Goal: Task Accomplishment & Management: Use online tool/utility

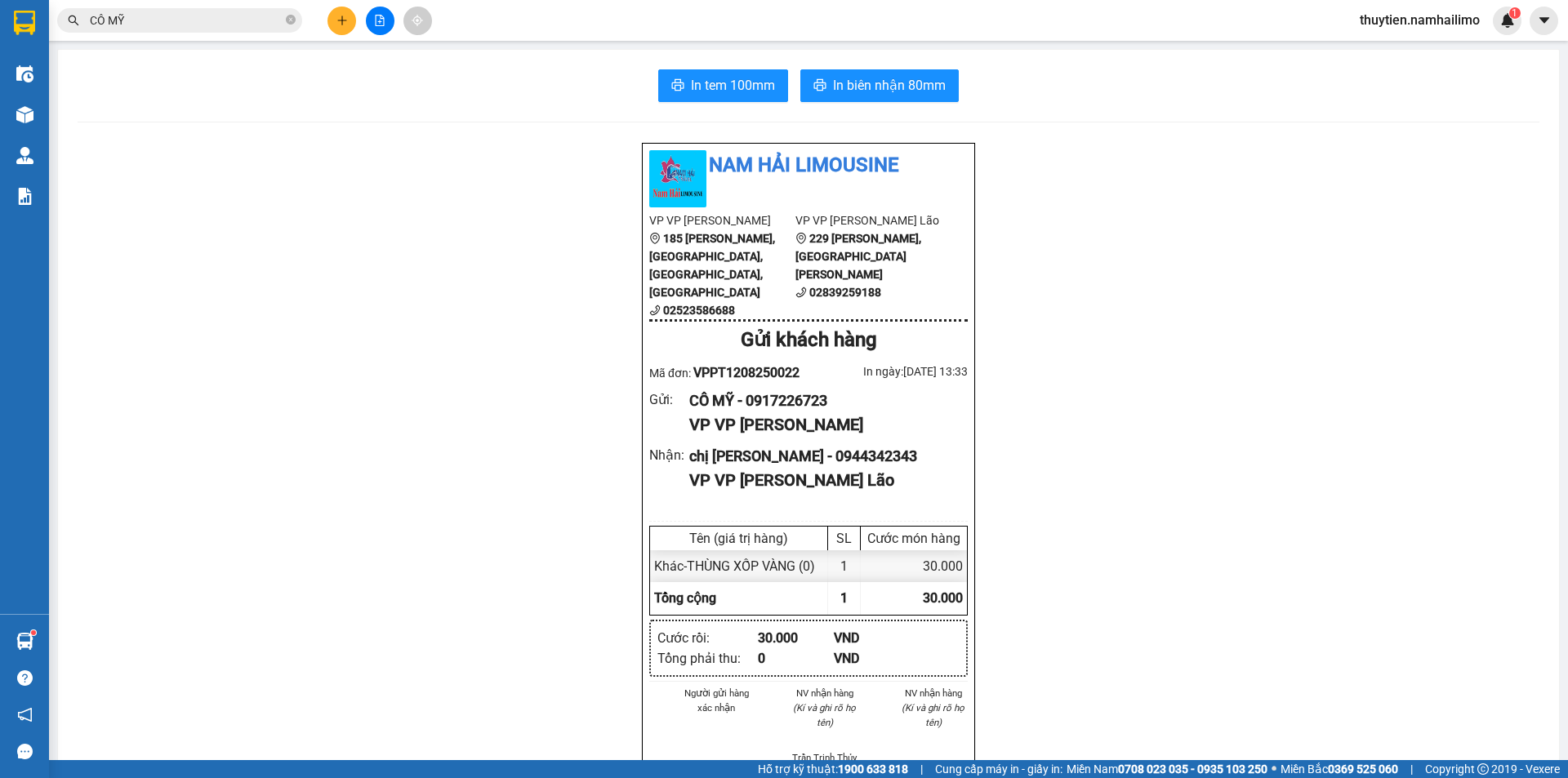
click at [223, 23] on input "CÔ MỸ" at bounding box center [186, 20] width 193 height 18
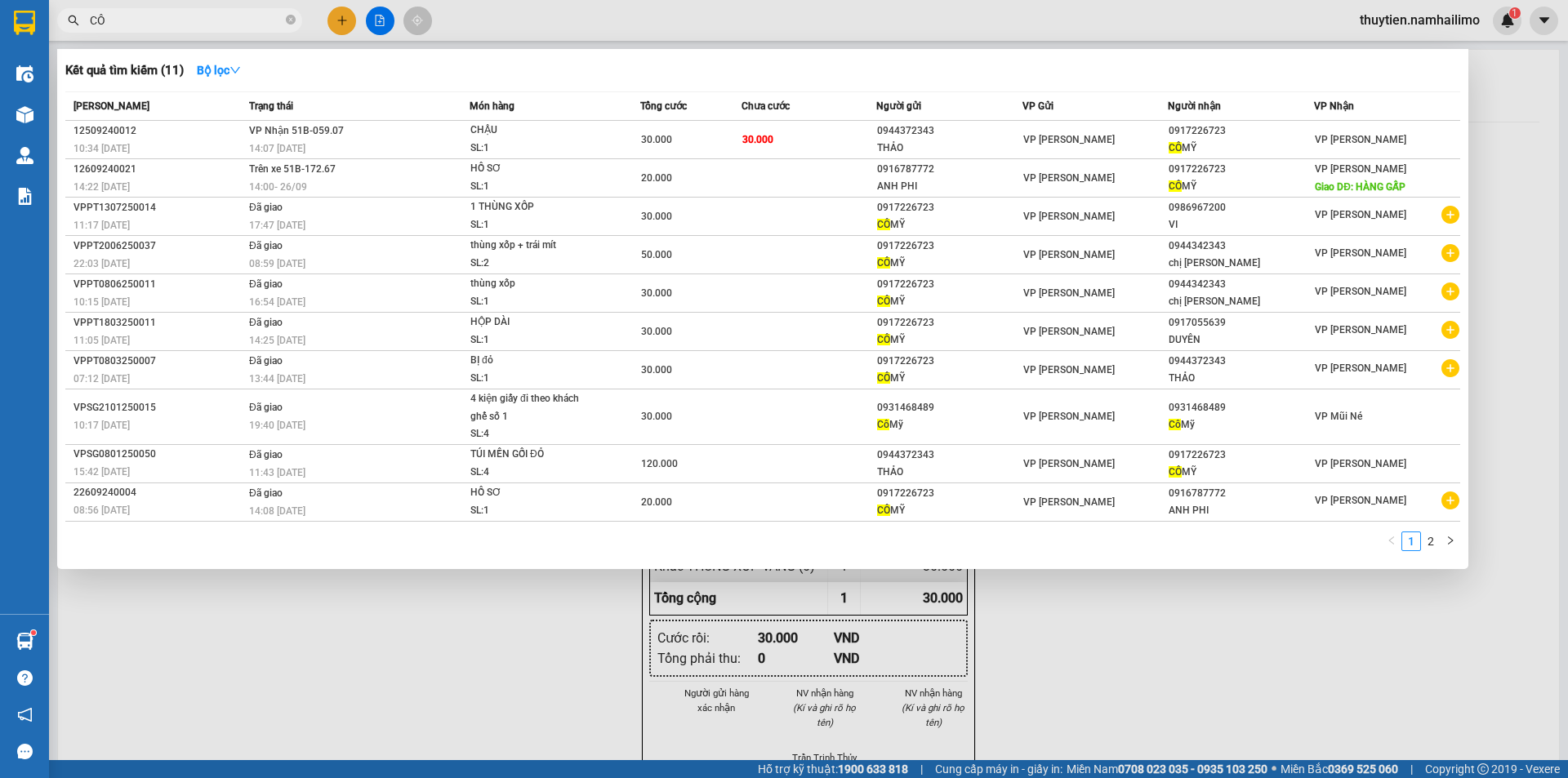
type input "C"
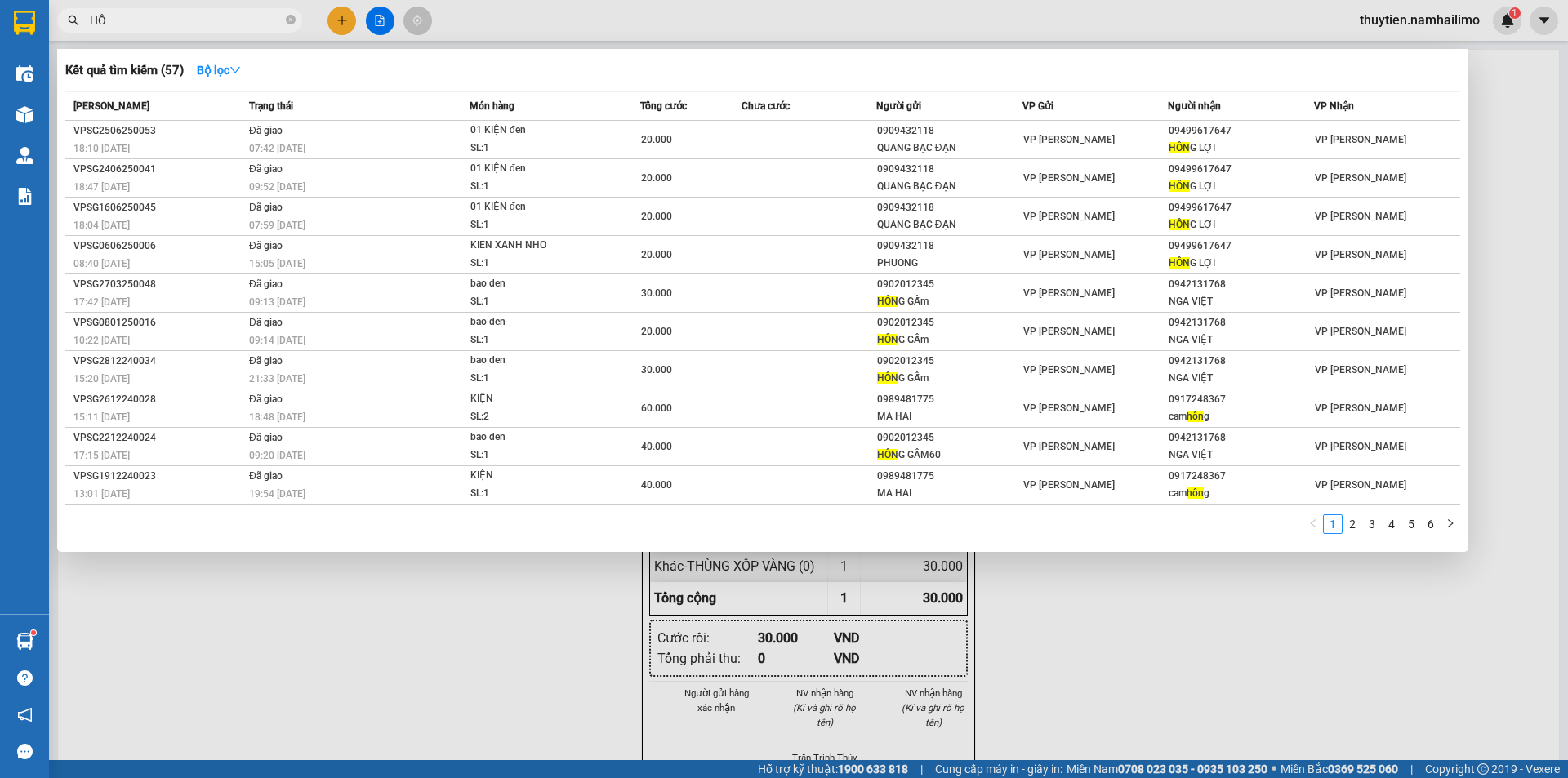
type input "H"
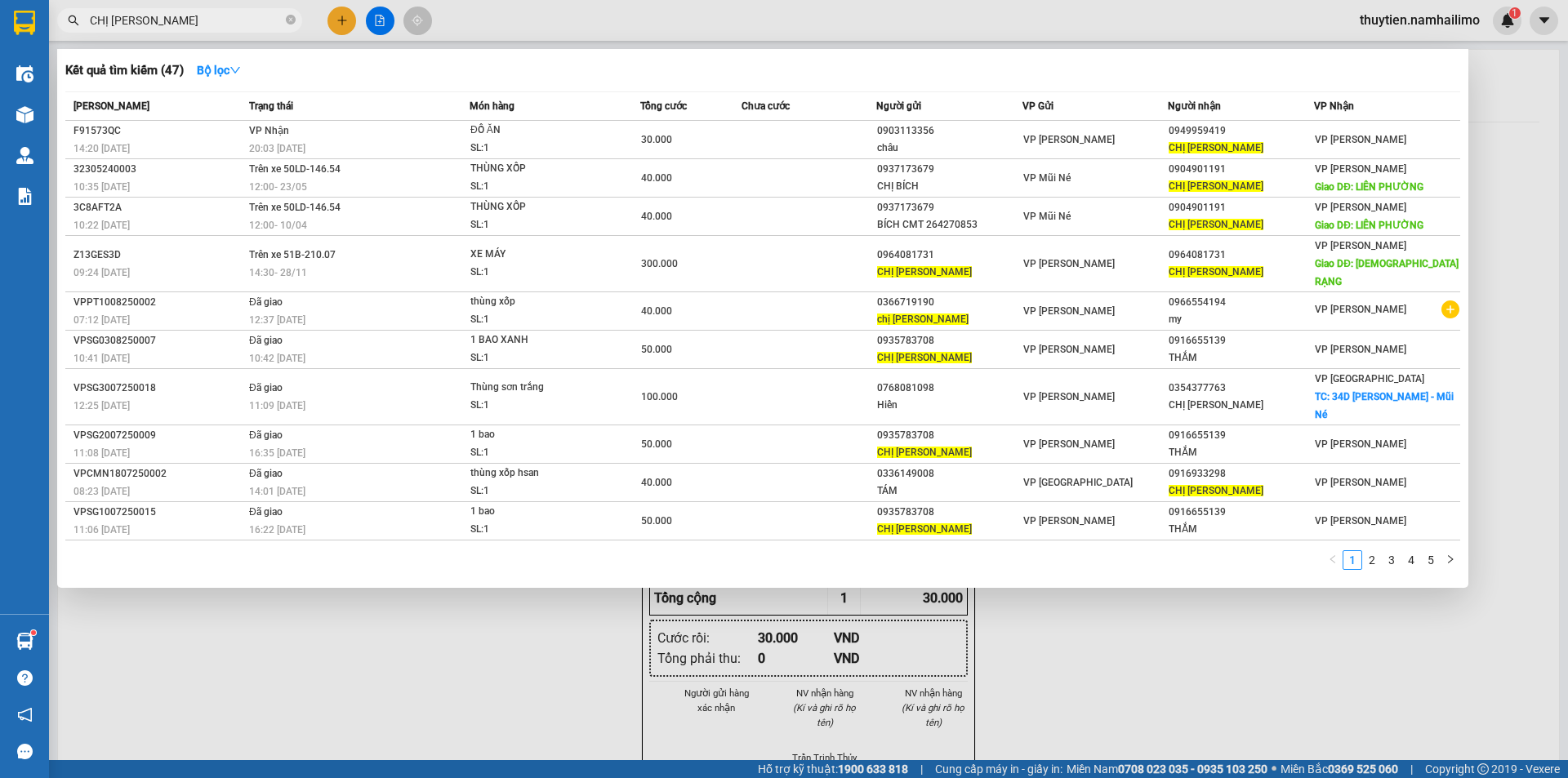
click at [205, 7] on div at bounding box center [784, 389] width 1568 height 778
click at [212, 15] on input "CHỊ [PERSON_NAME]" at bounding box center [186, 20] width 193 height 18
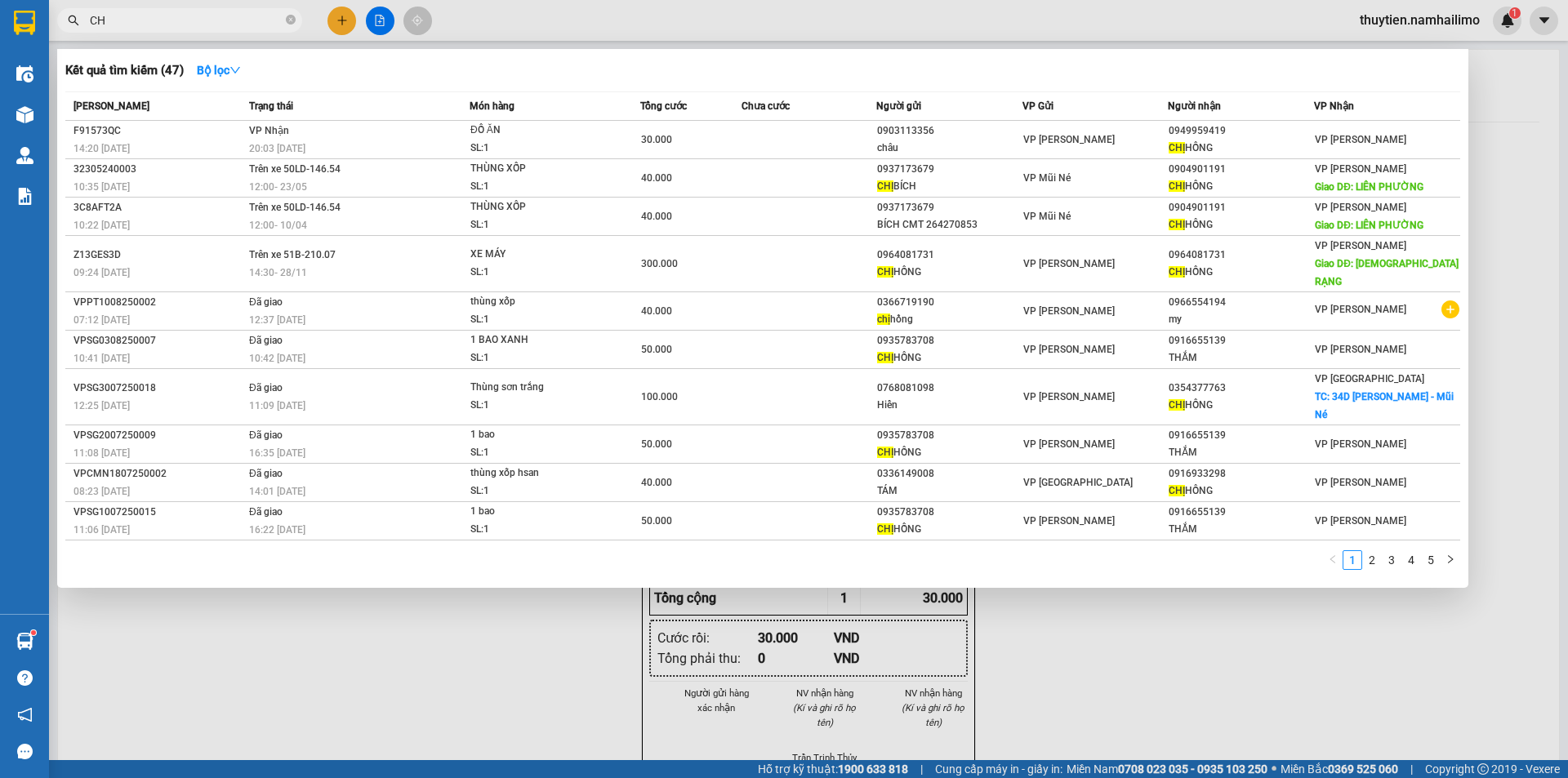
type input "C"
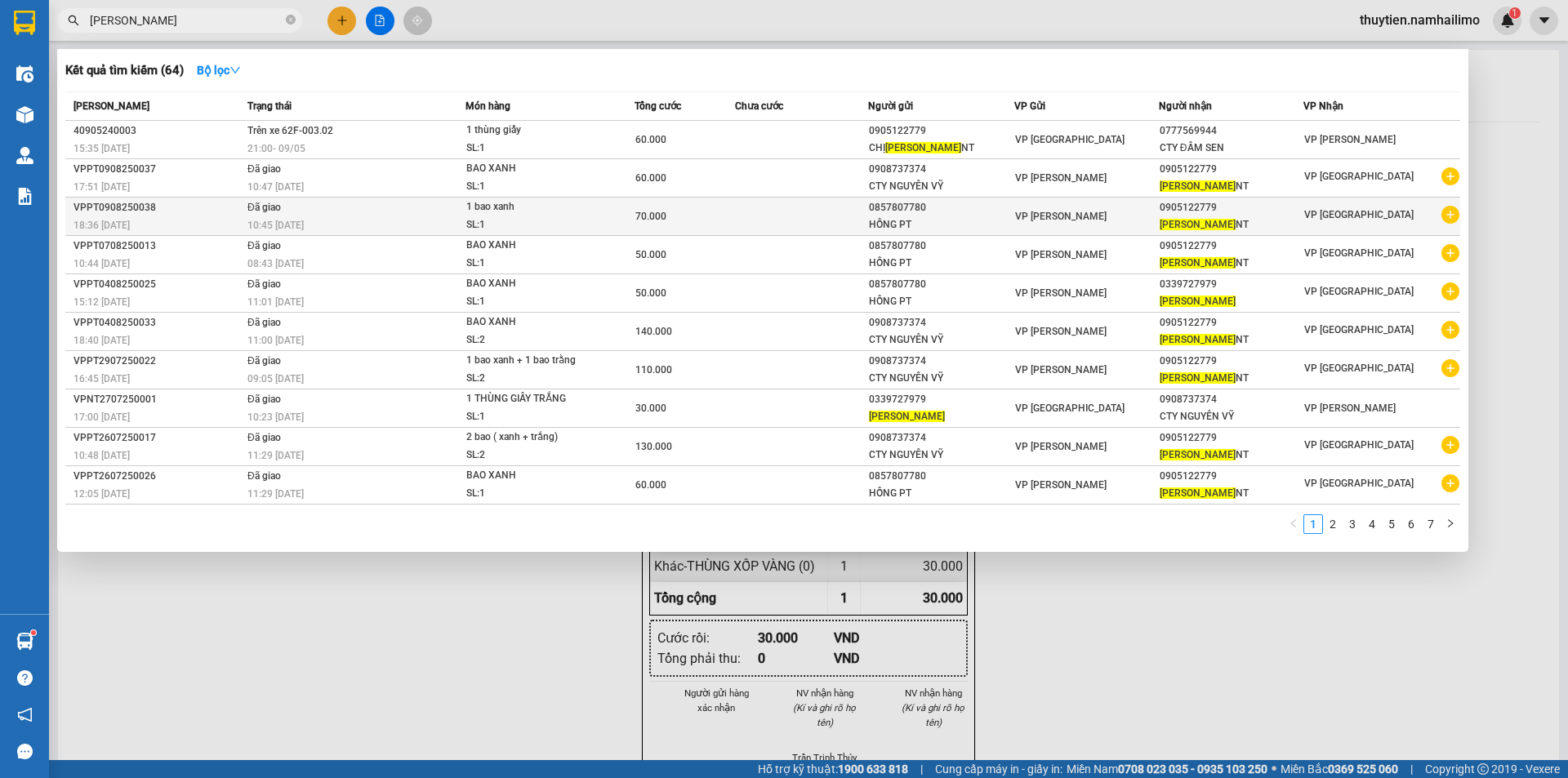
type input "[PERSON_NAME]"
click at [1449, 216] on icon "plus-circle" at bounding box center [1450, 214] width 18 height 18
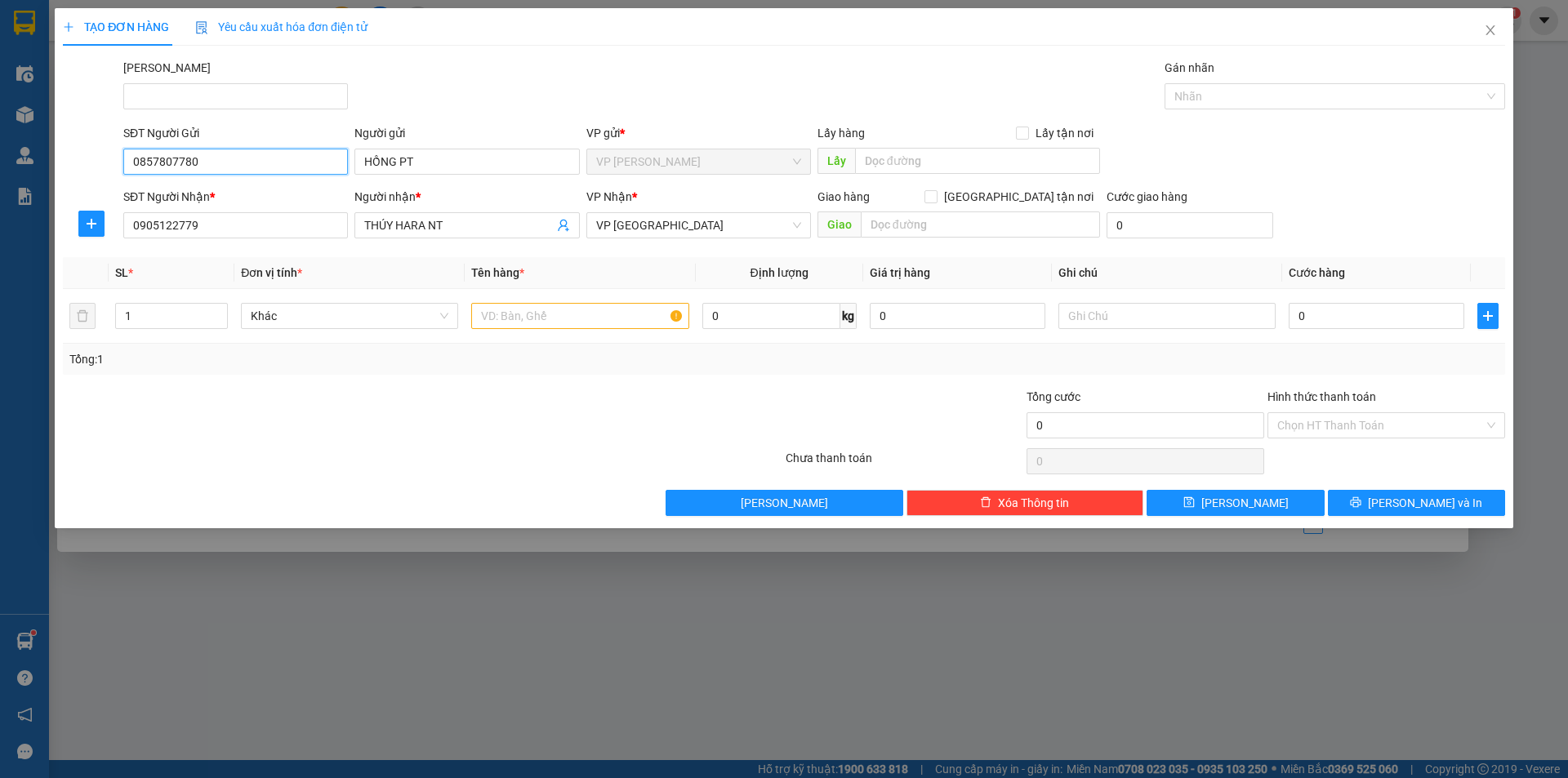
drag, startPoint x: 212, startPoint y: 156, endPoint x: 63, endPoint y: 167, distance: 149.4
click at [63, 167] on div "SĐT Người Gửi 0857807780 0857807780 Người gửi HỒNG PT VP gửi * VP [PERSON_NAME]…" at bounding box center [784, 152] width 1445 height 57
drag, startPoint x: 599, startPoint y: 321, endPoint x: 593, endPoint y: 305, distance: 17.1
click at [599, 321] on input "text" at bounding box center [580, 316] width 218 height 27
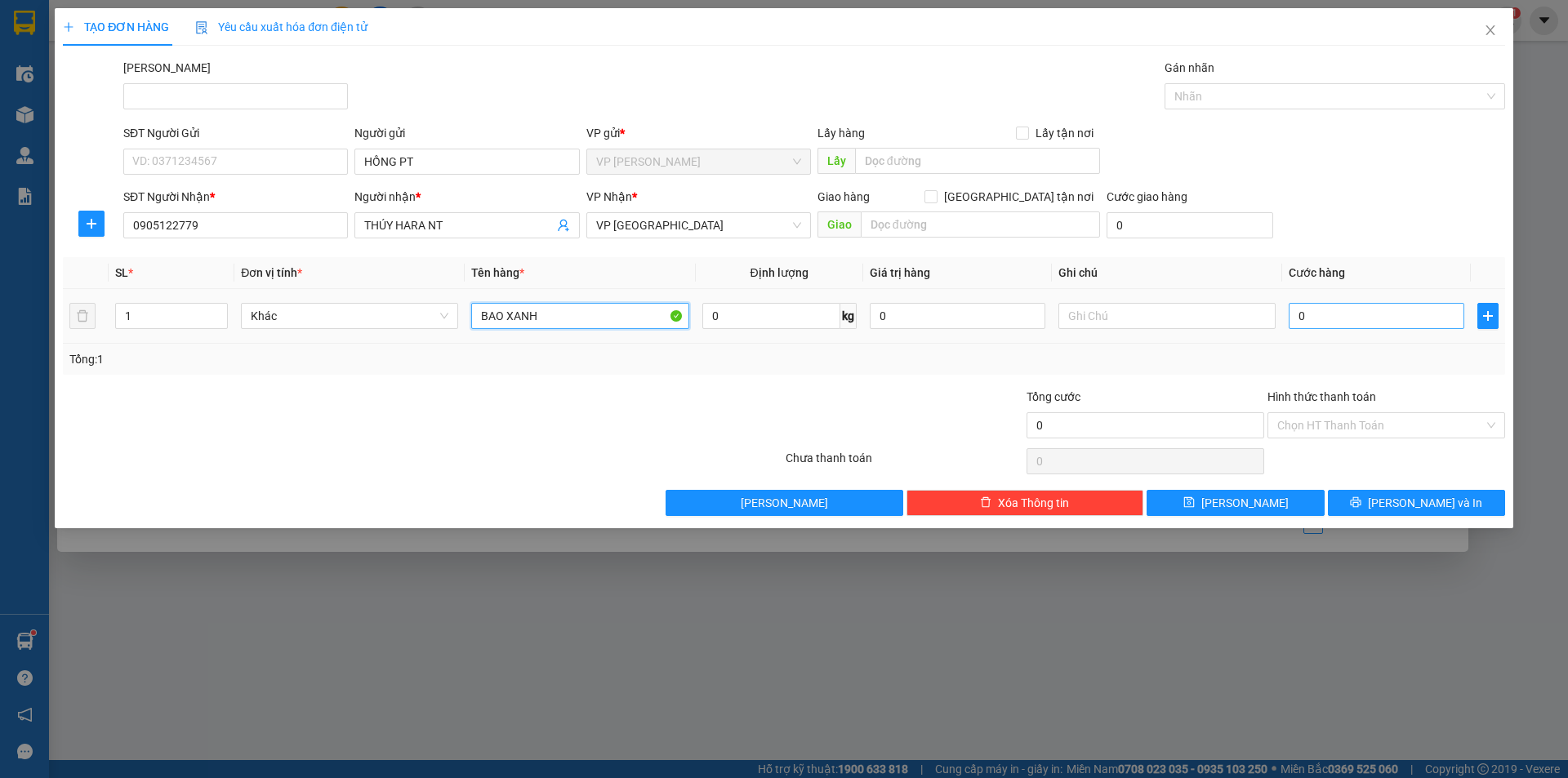
type input "BAO XANH"
click at [1326, 324] on input "0" at bounding box center [1377, 316] width 176 height 27
type input "5"
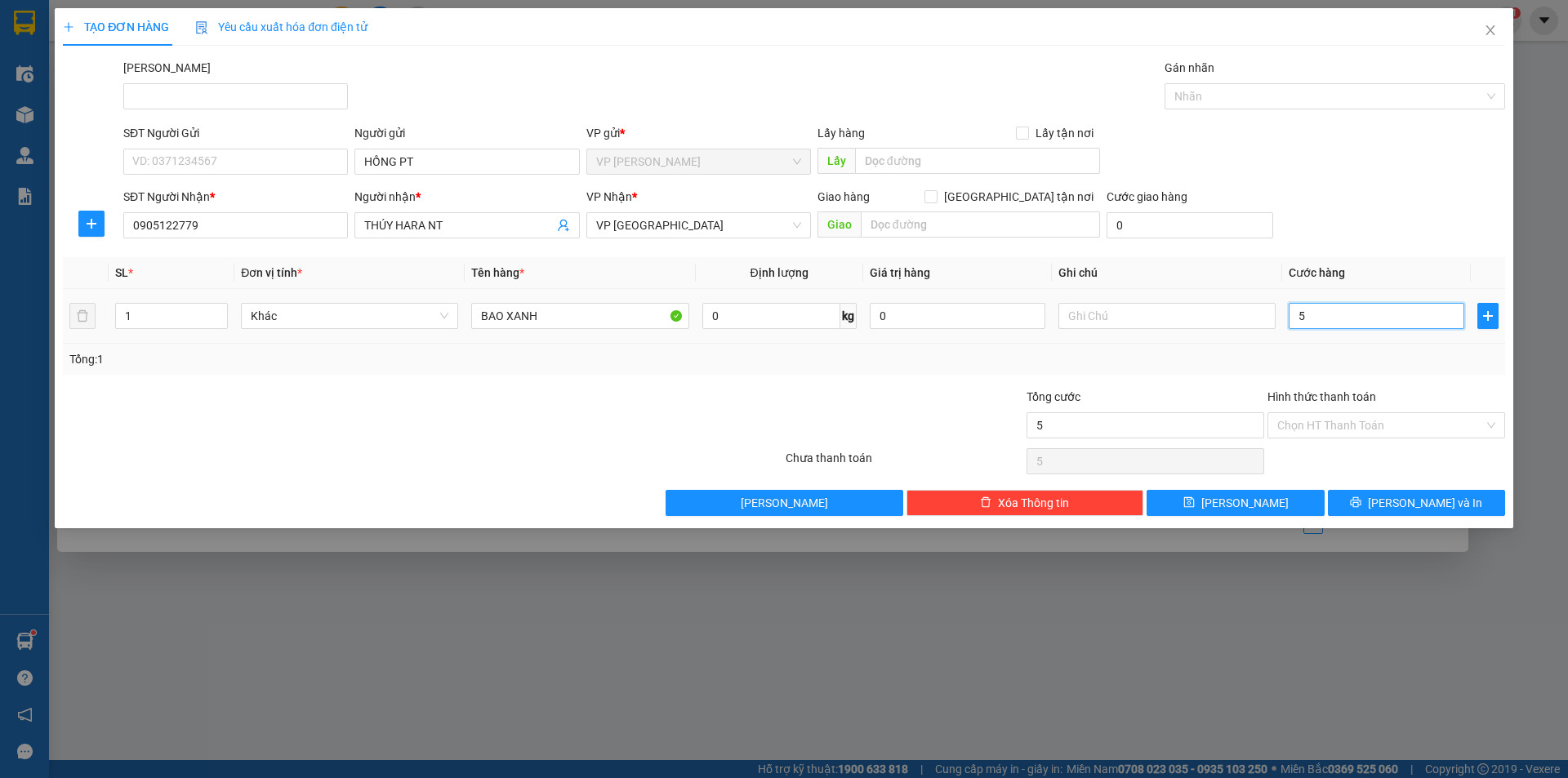
type input "50"
type input "50.000"
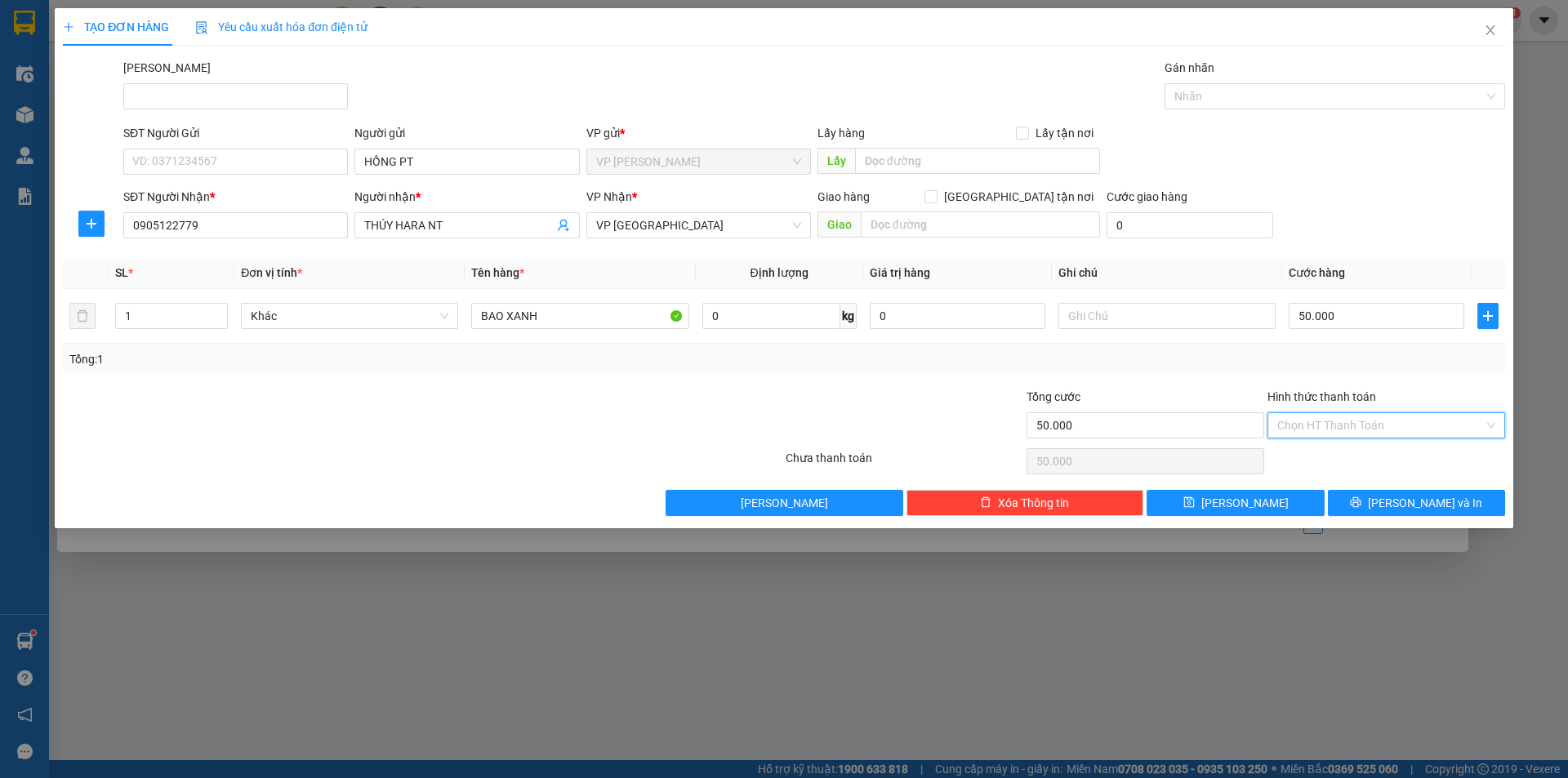
click at [1451, 420] on input "Hình thức thanh toán" at bounding box center [1381, 426] width 206 height 25
click at [1375, 422] on input "Hình thức thanh toán" at bounding box center [1381, 426] width 206 height 25
click at [1345, 461] on div "Tại văn phòng" at bounding box center [1386, 458] width 218 height 18
type input "0"
click at [1368, 504] on button "[PERSON_NAME] và In" at bounding box center [1416, 504] width 177 height 27
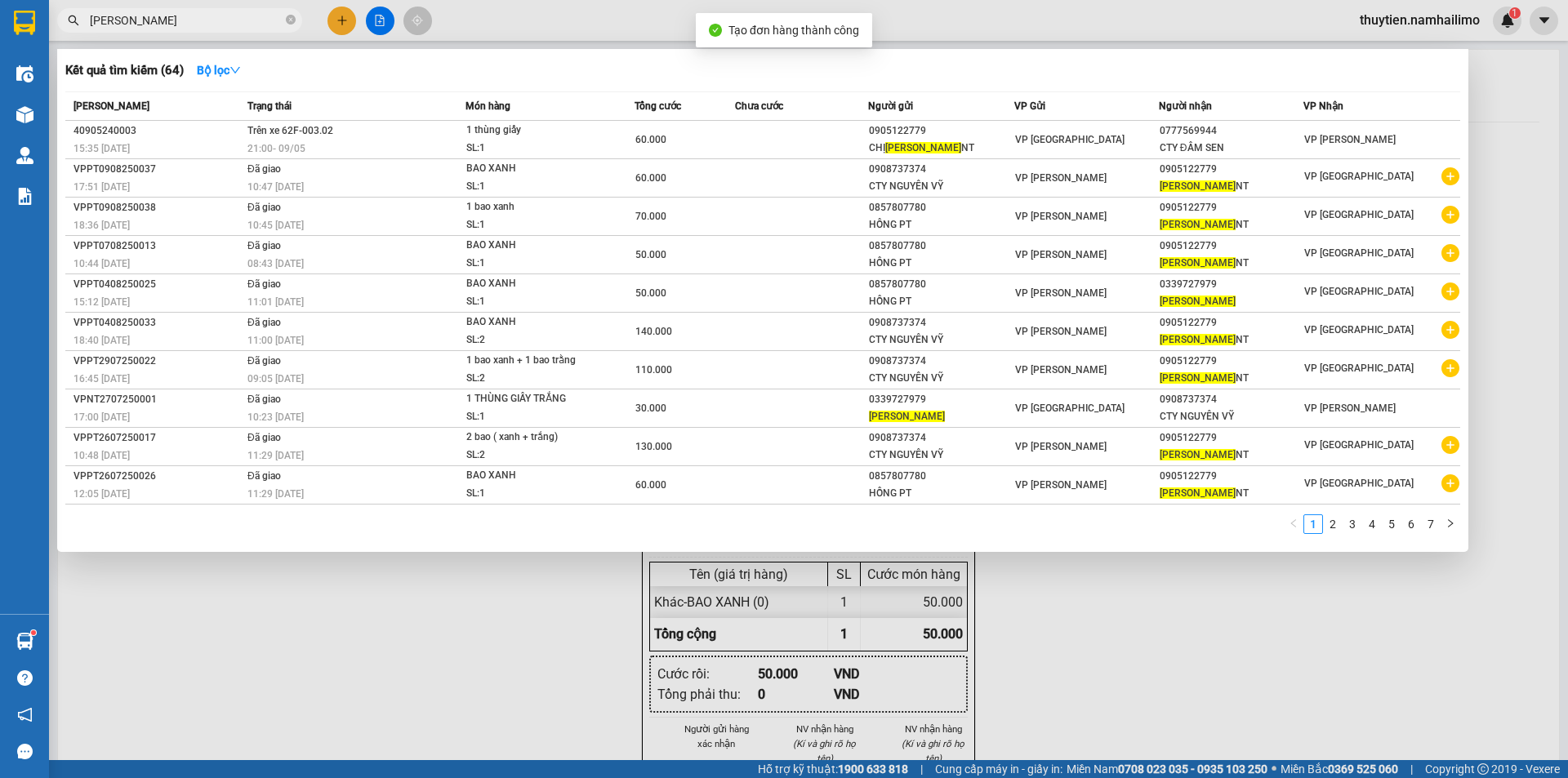
click at [1113, 624] on div at bounding box center [784, 389] width 1568 height 778
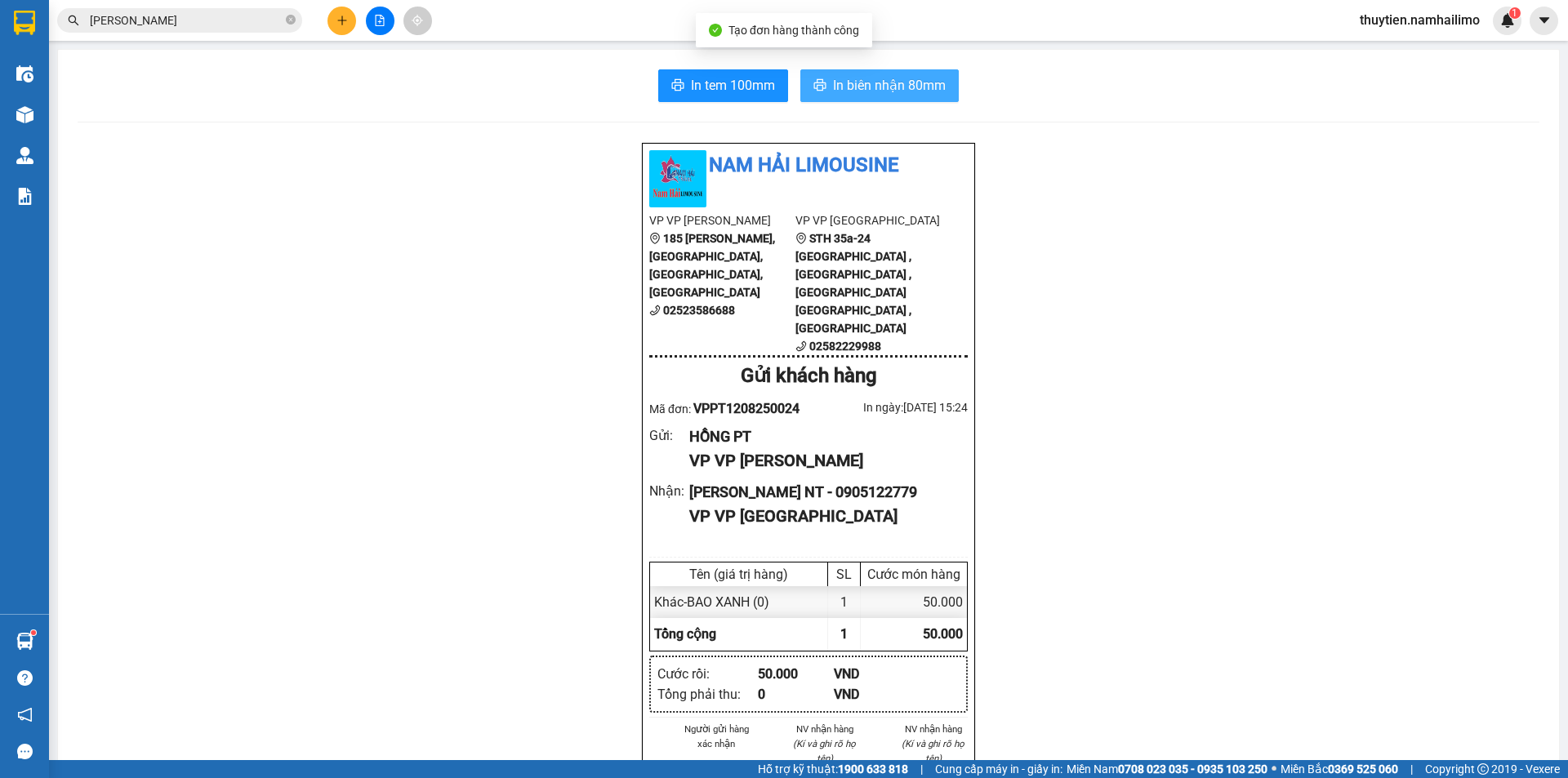
click at [845, 79] on span "In biên nhận 80mm" at bounding box center [889, 85] width 113 height 21
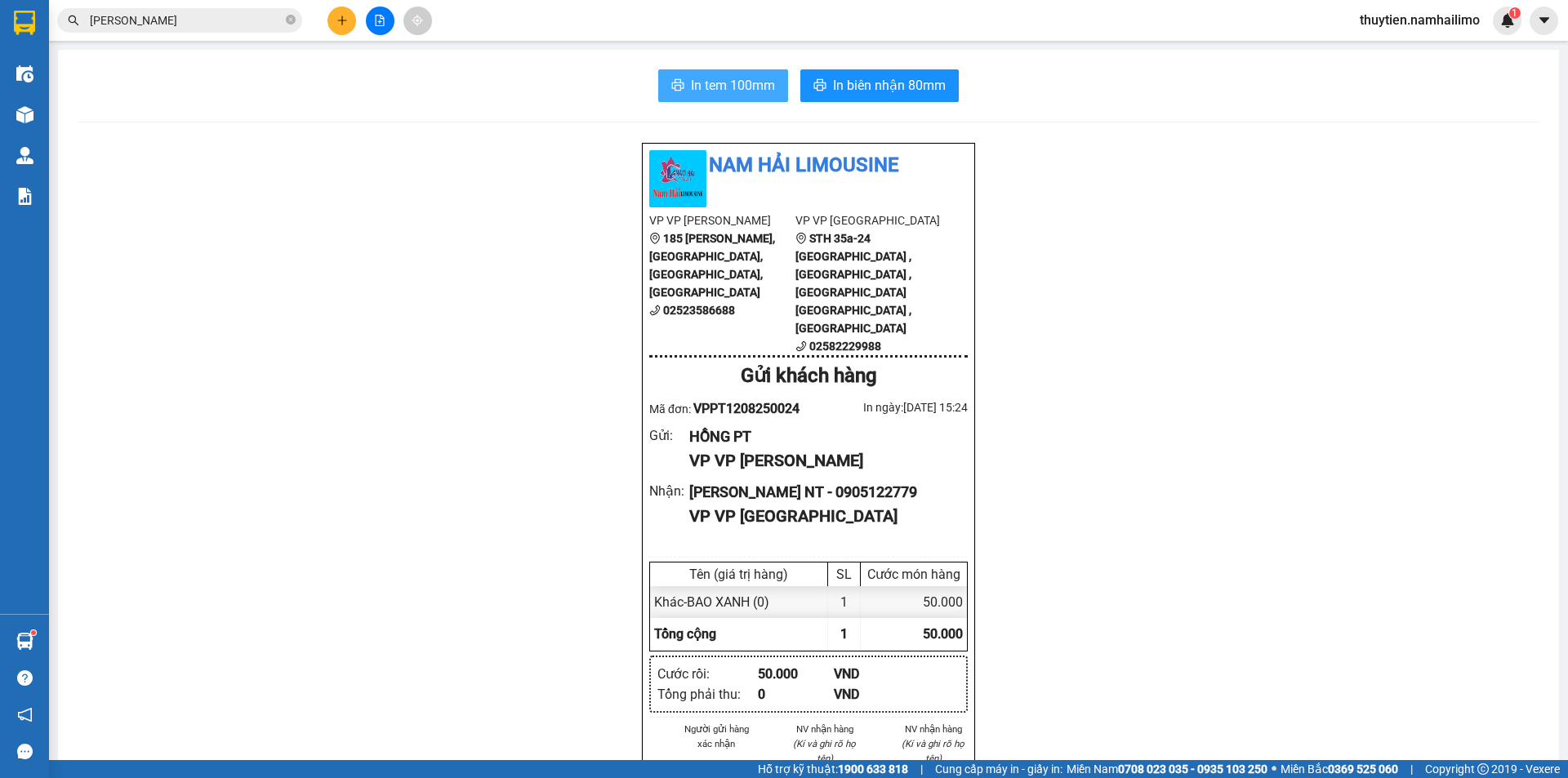
click at [725, 91] on span "In tem 100mm" at bounding box center [732, 85] width 84 height 21
click at [855, 248] on b "STH 35a-24 [GEOGRAPHIC_DATA] , [GEOGRAPHIC_DATA] , [GEOGRAPHIC_DATA] [GEOGRAPHI…" at bounding box center [854, 283] width 116 height 103
click at [343, 27] on button at bounding box center [342, 21] width 28 height 28
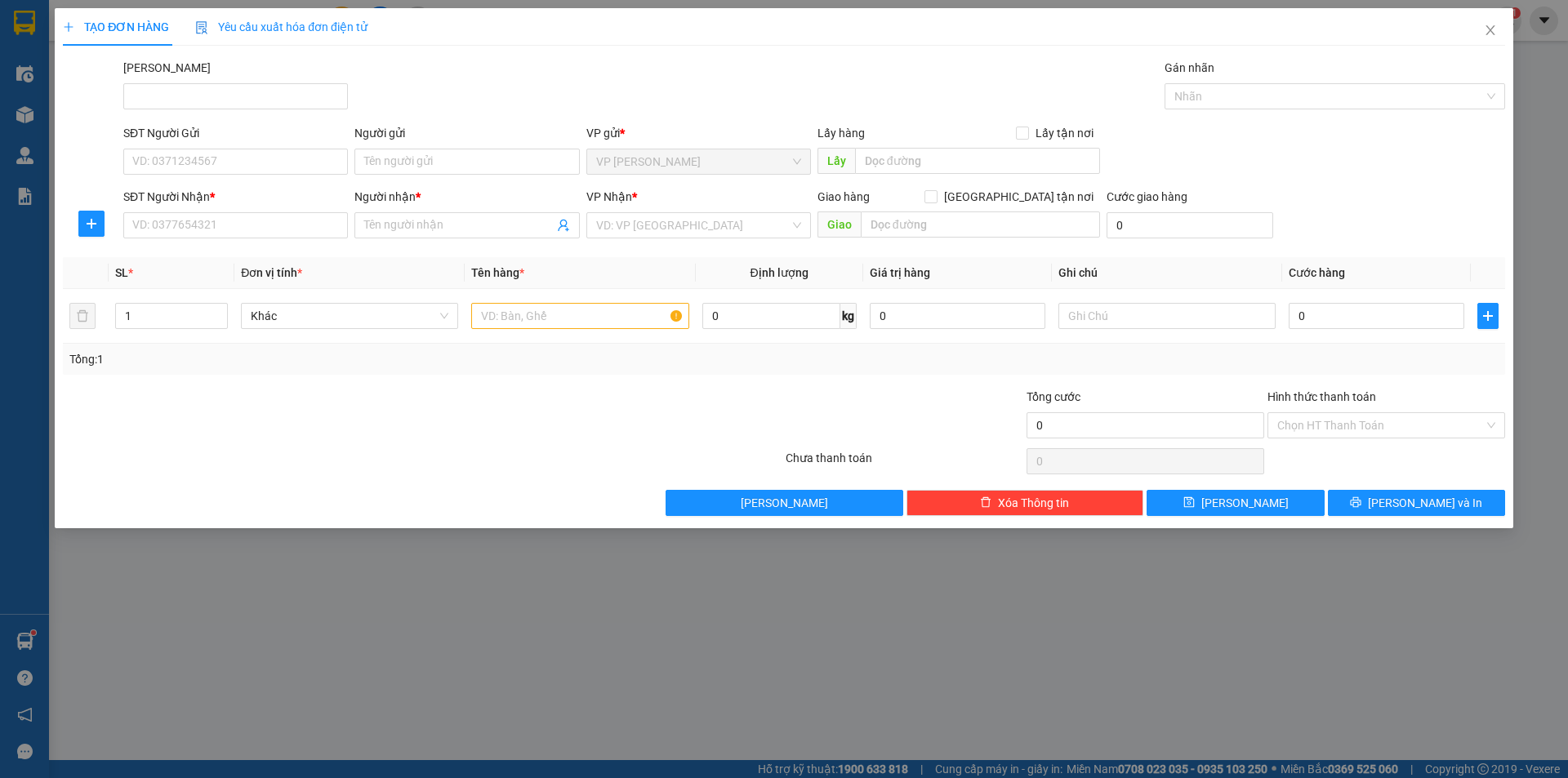
click at [495, 691] on div "TẠO ĐƠN HÀNG Yêu cầu xuất hóa đơn điện tử Transit Pickup Surcharge Ids Transit …" at bounding box center [784, 389] width 1568 height 778
click at [1498, 44] on span "Close" at bounding box center [1490, 31] width 45 height 45
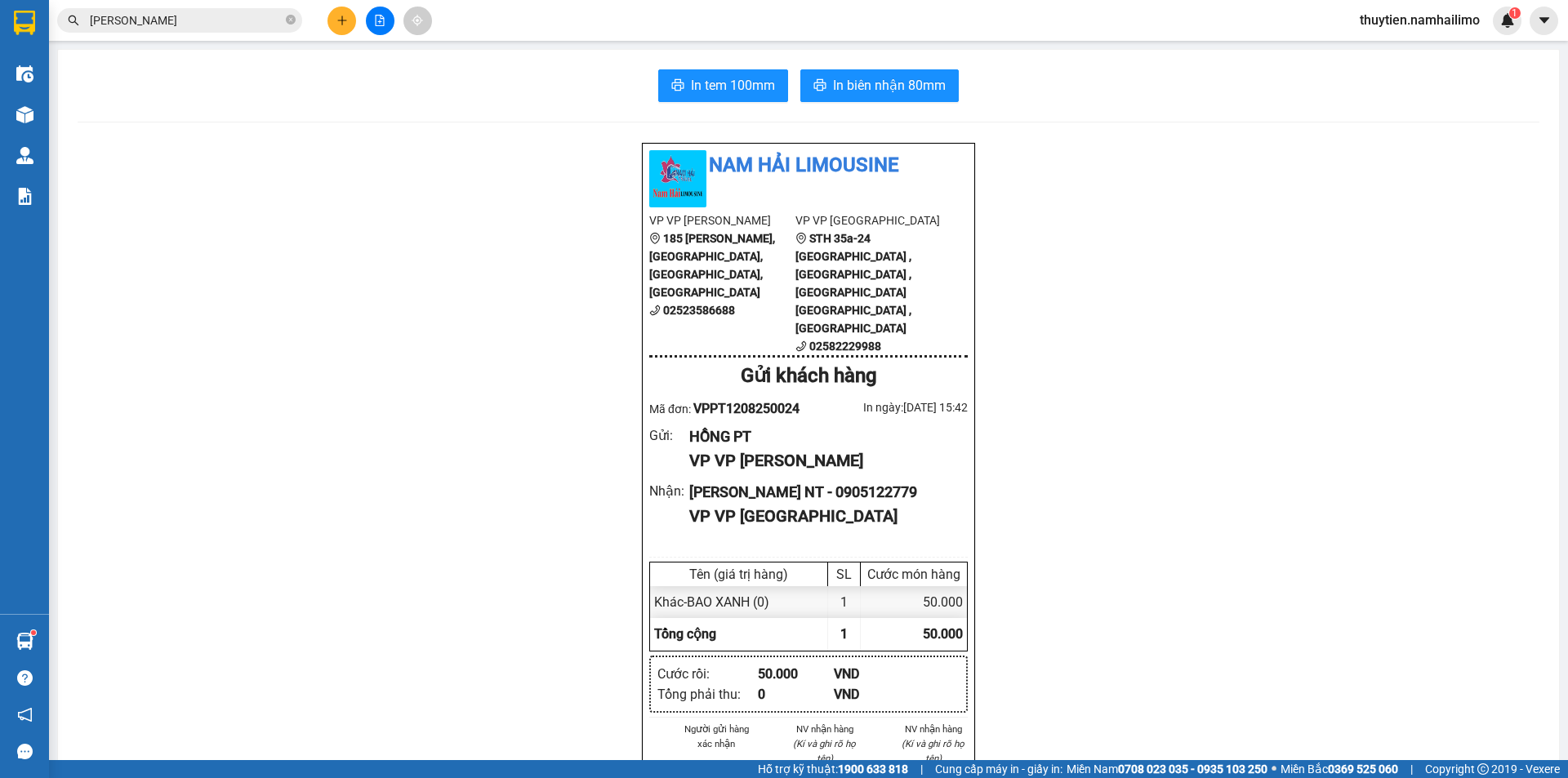
click at [344, 27] on button at bounding box center [342, 21] width 28 height 28
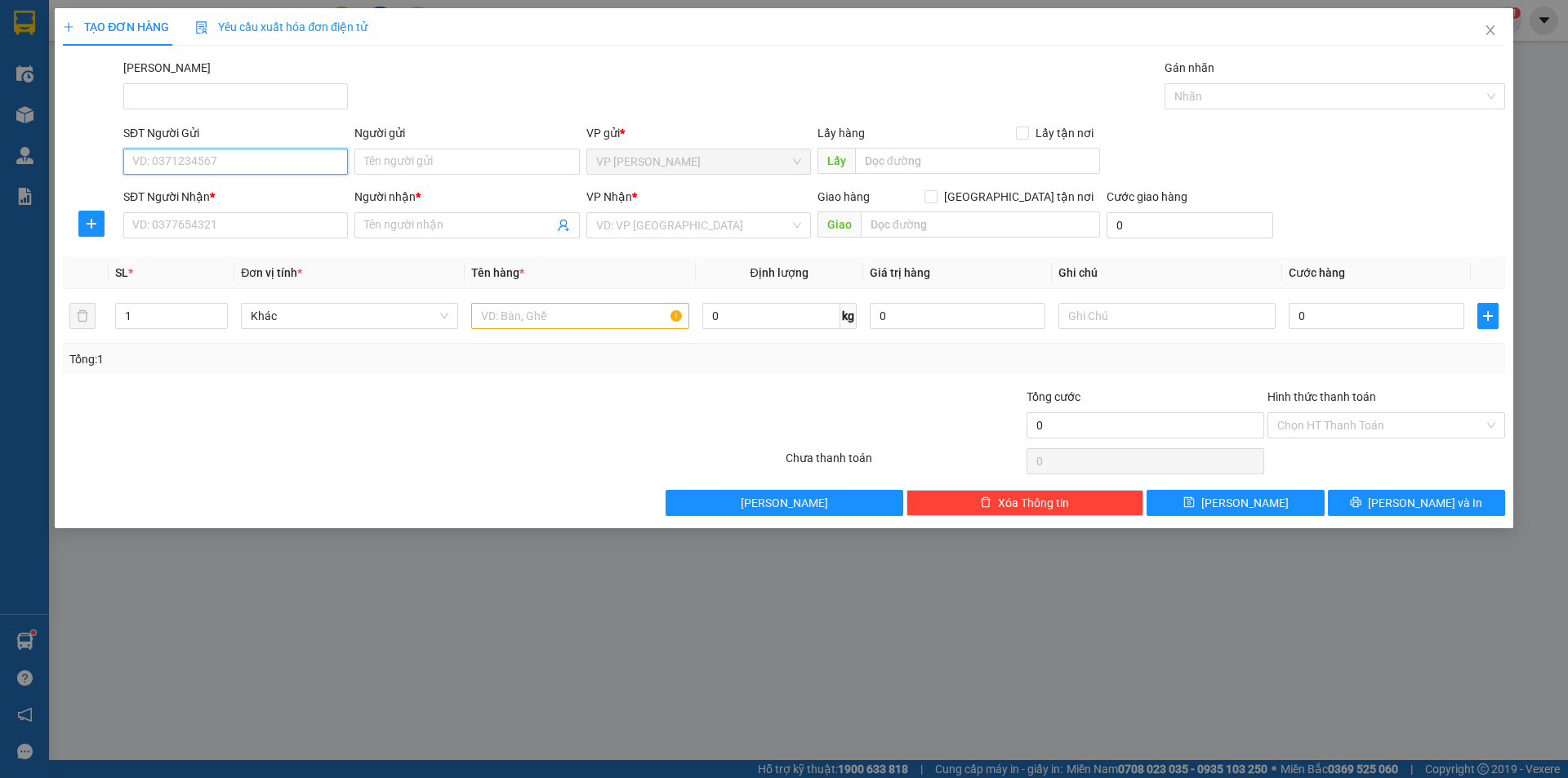
click at [268, 157] on input "SĐT Người Gửi" at bounding box center [235, 162] width 224 height 27
click at [1492, 30] on icon "close" at bounding box center [1490, 30] width 13 height 13
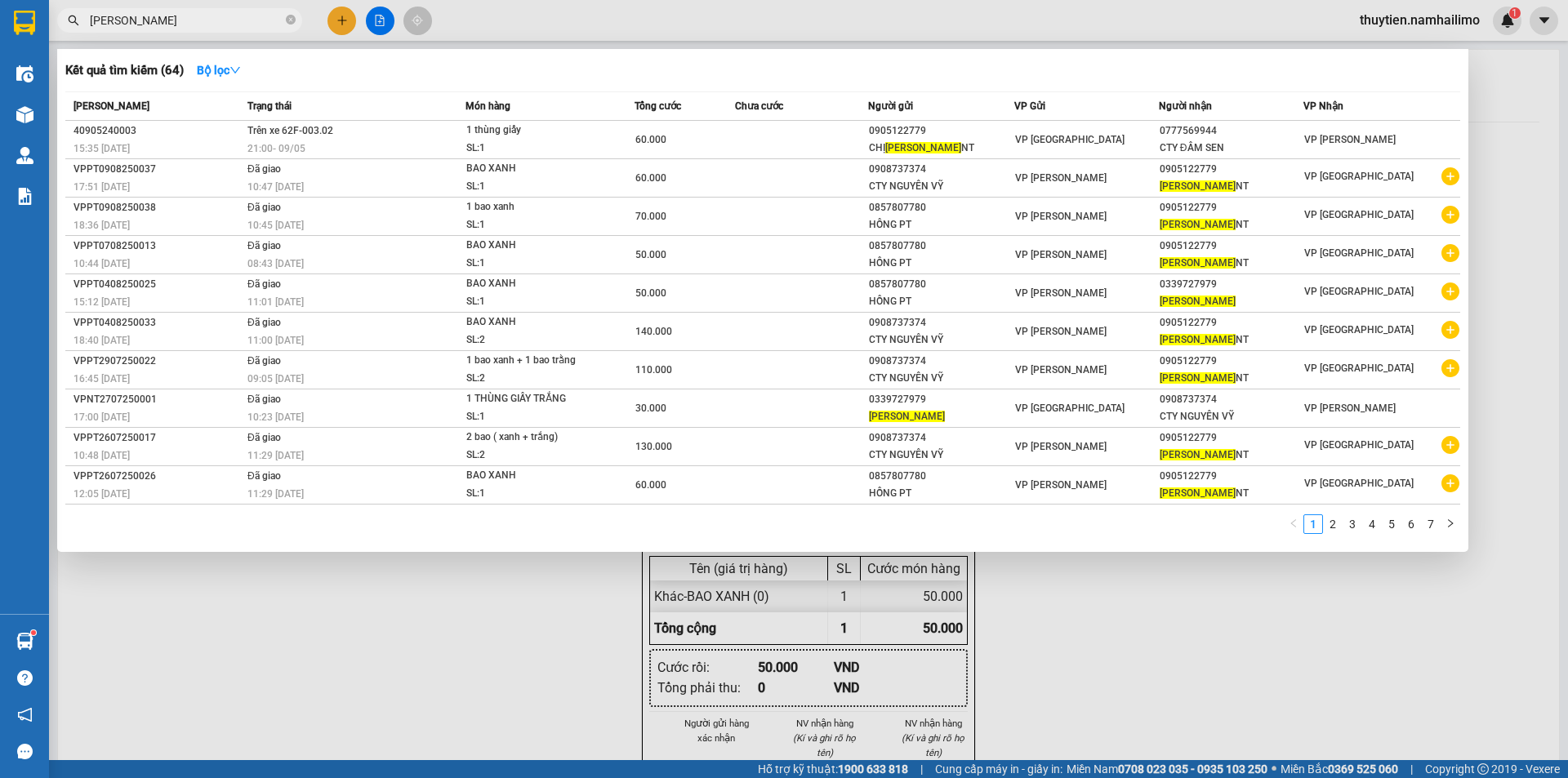
click at [267, 18] on input "[PERSON_NAME]" at bounding box center [186, 20] width 193 height 18
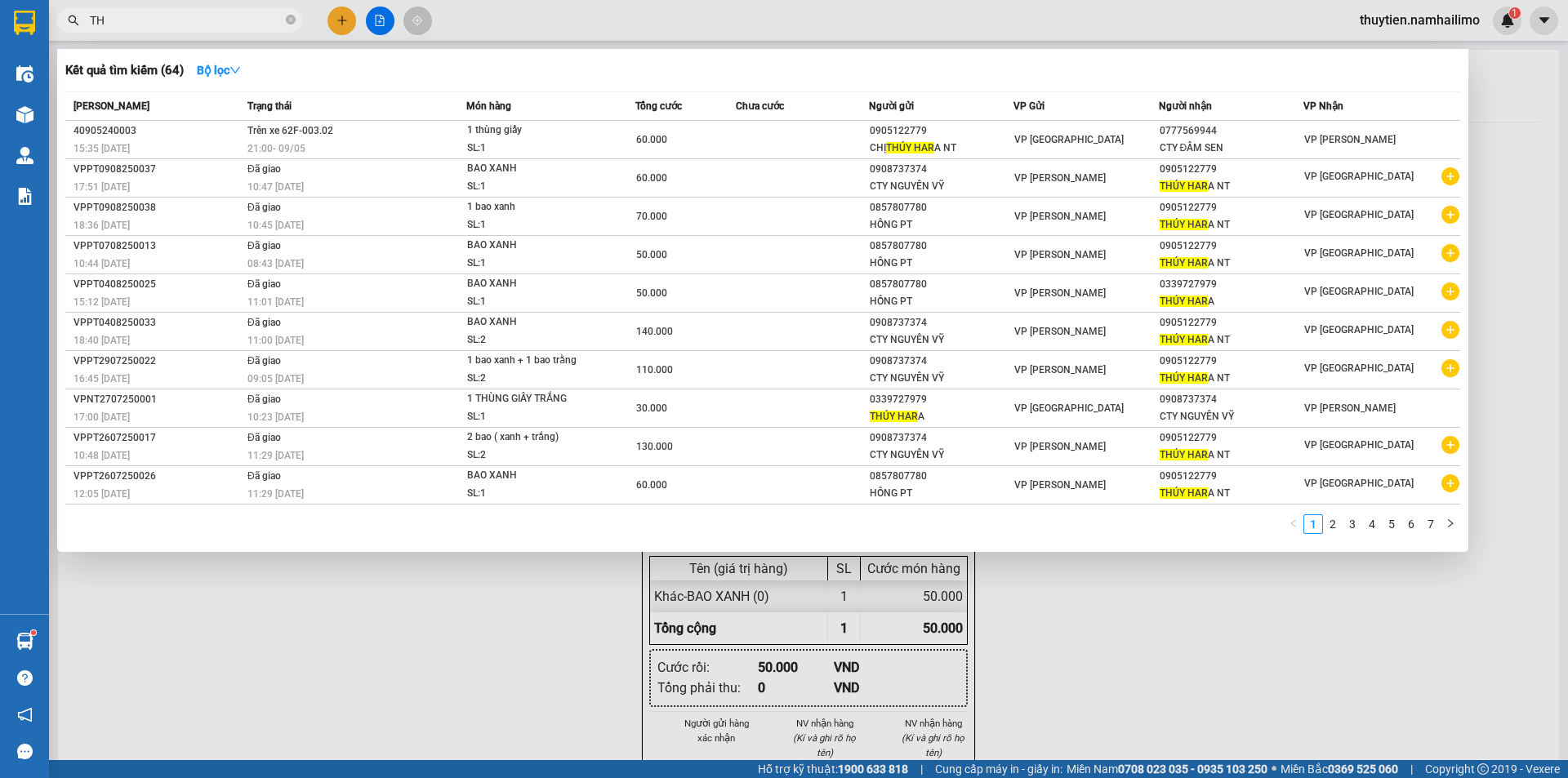
type input "T"
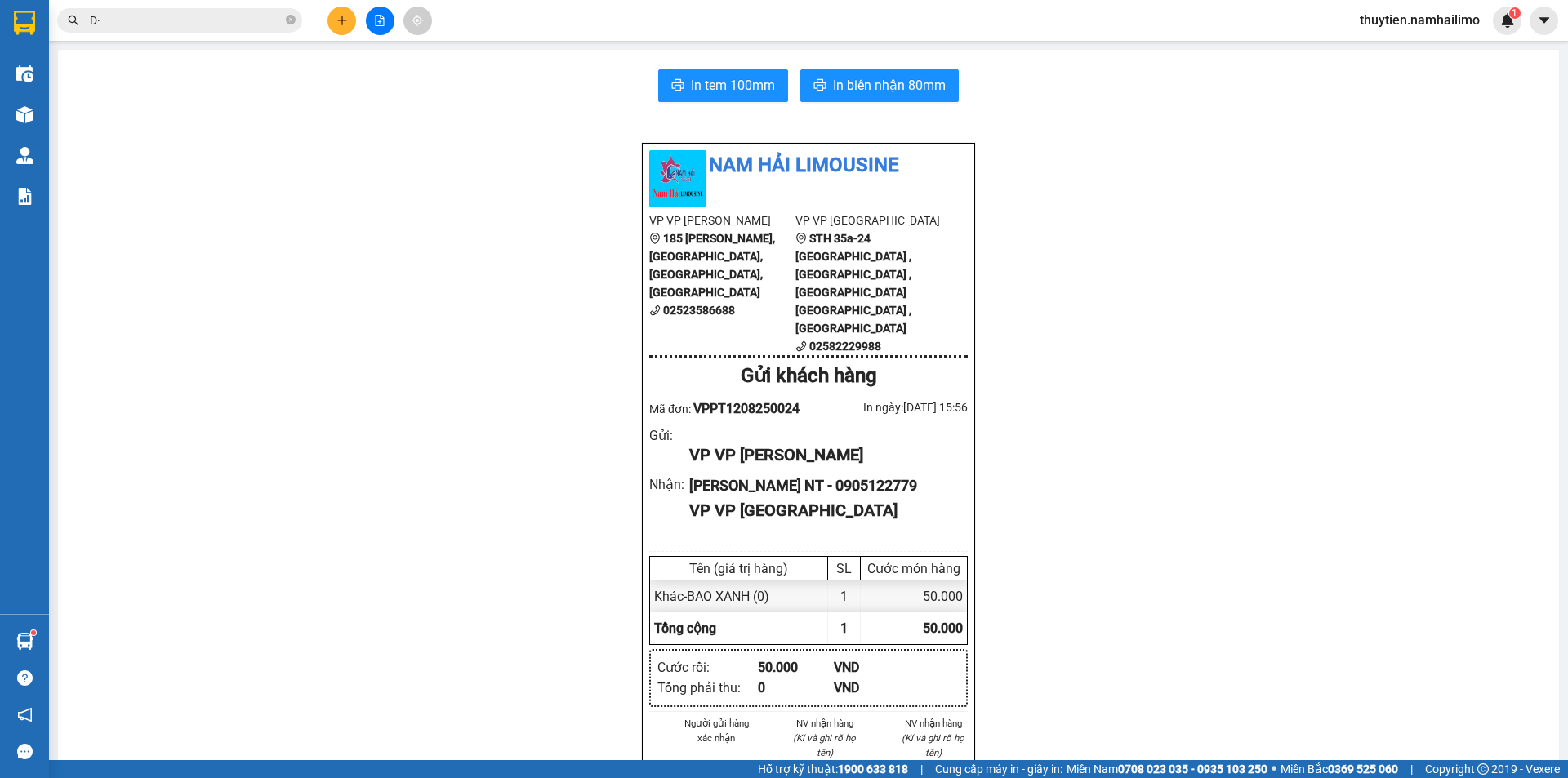
type input "D"
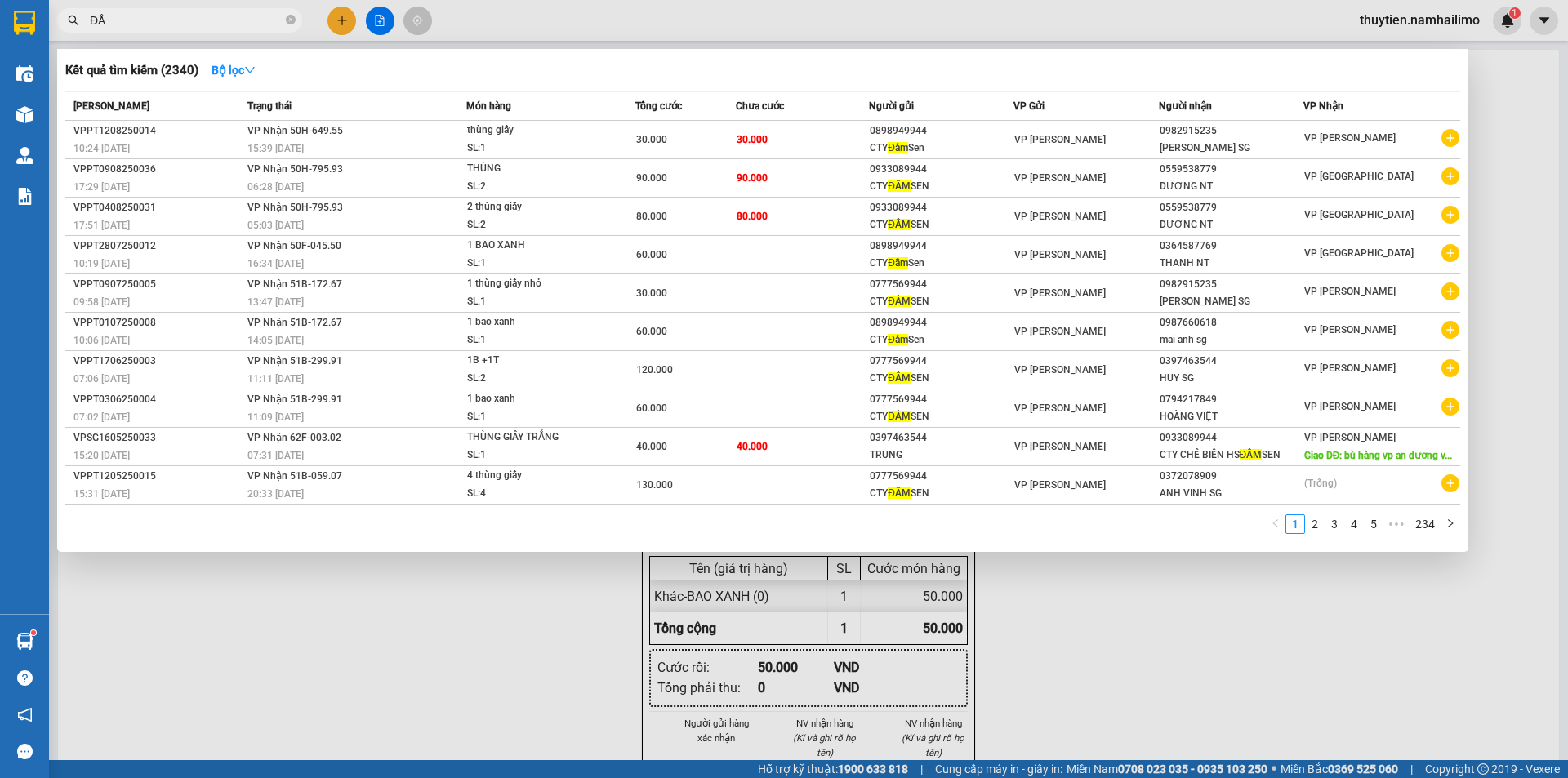
type input "Đ"
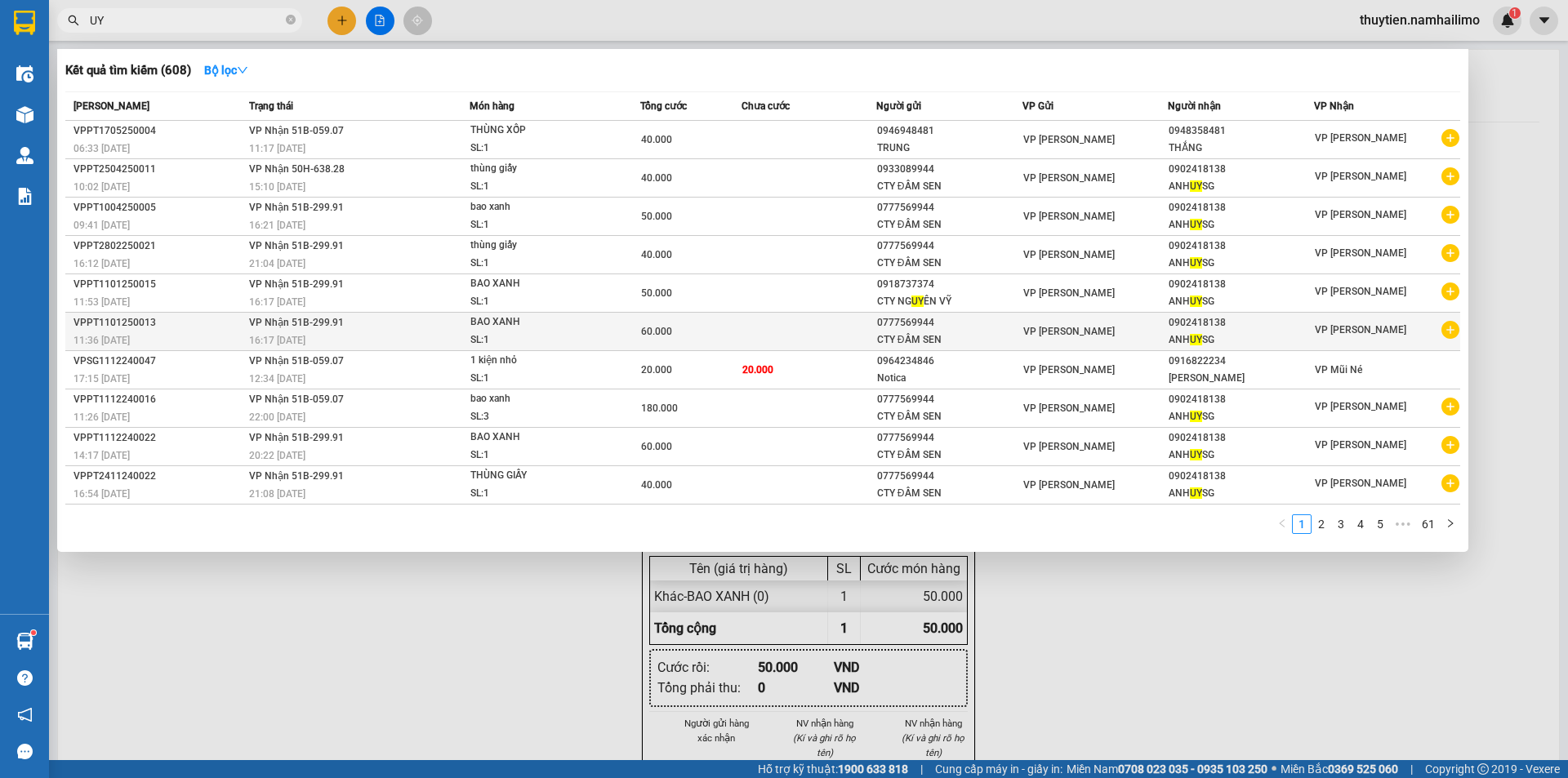
type input "UY"
click at [1454, 335] on icon "plus-circle" at bounding box center [1450, 329] width 18 height 18
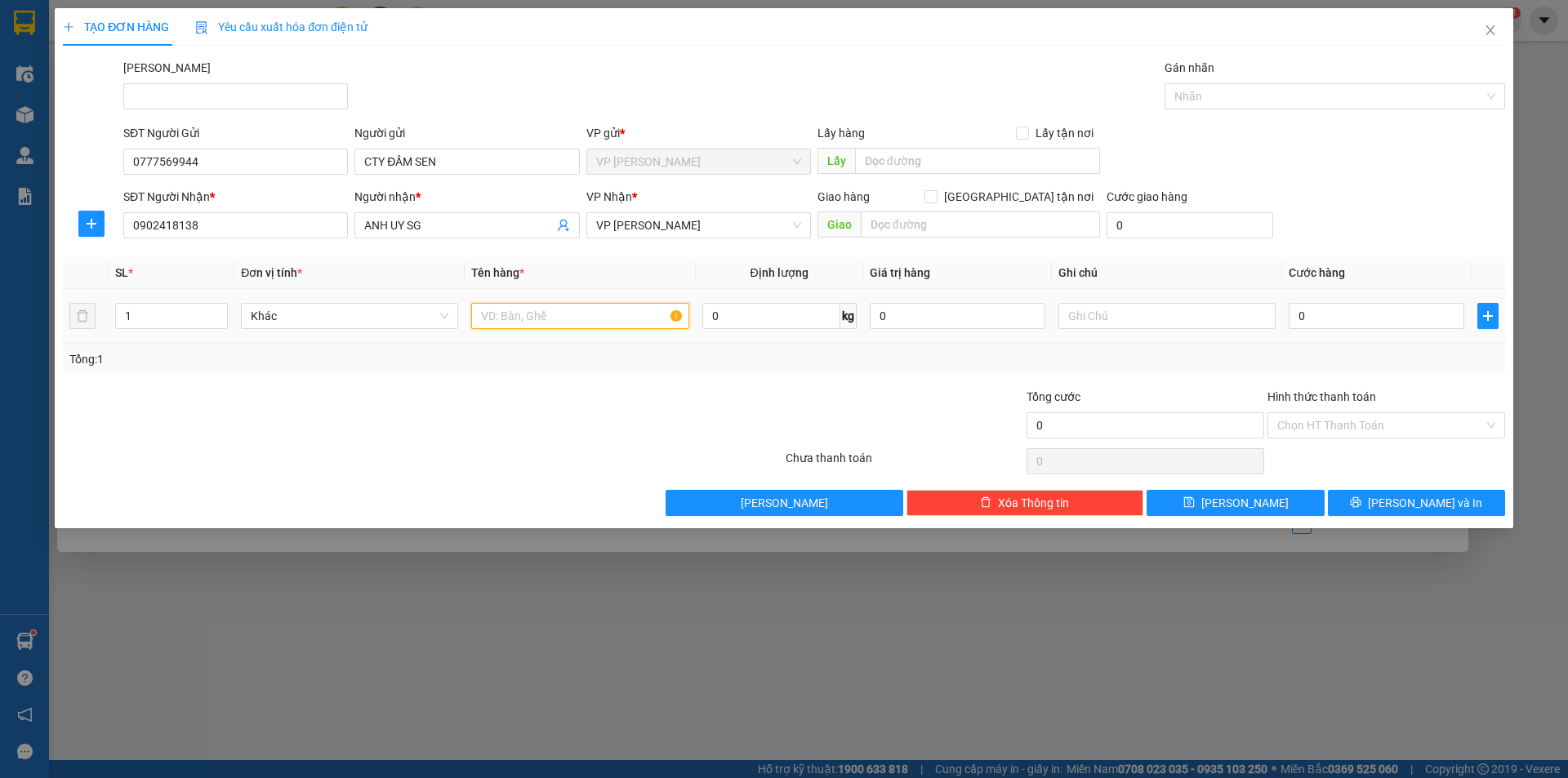
drag, startPoint x: 538, startPoint y: 312, endPoint x: 545, endPoint y: 318, distance: 9.2
click at [539, 318] on input "text" at bounding box center [580, 316] width 218 height 27
type input "THÙNG"
click at [1313, 315] on input "0" at bounding box center [1377, 316] width 176 height 27
type input "5"
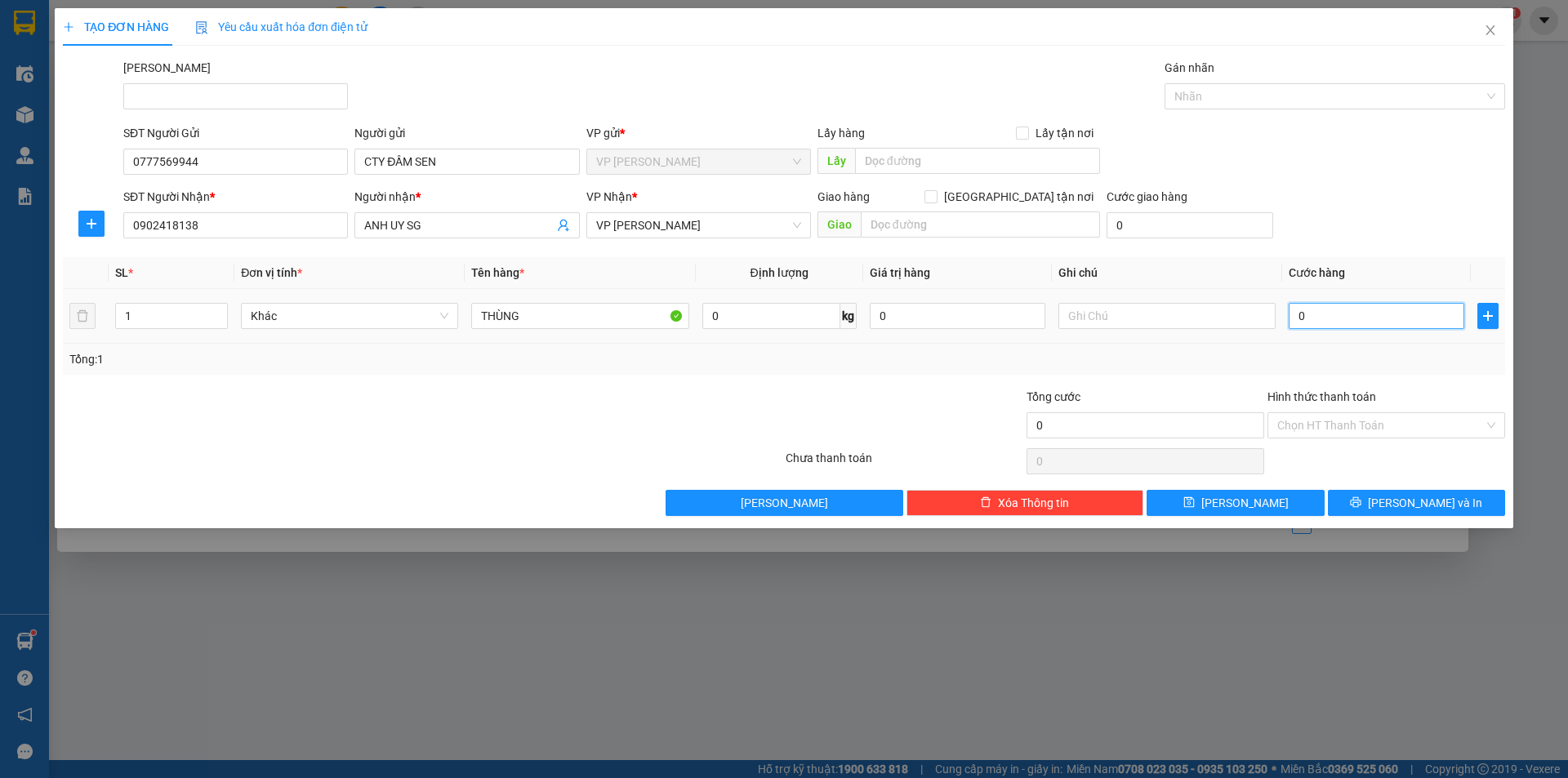
type input "5"
type input "50"
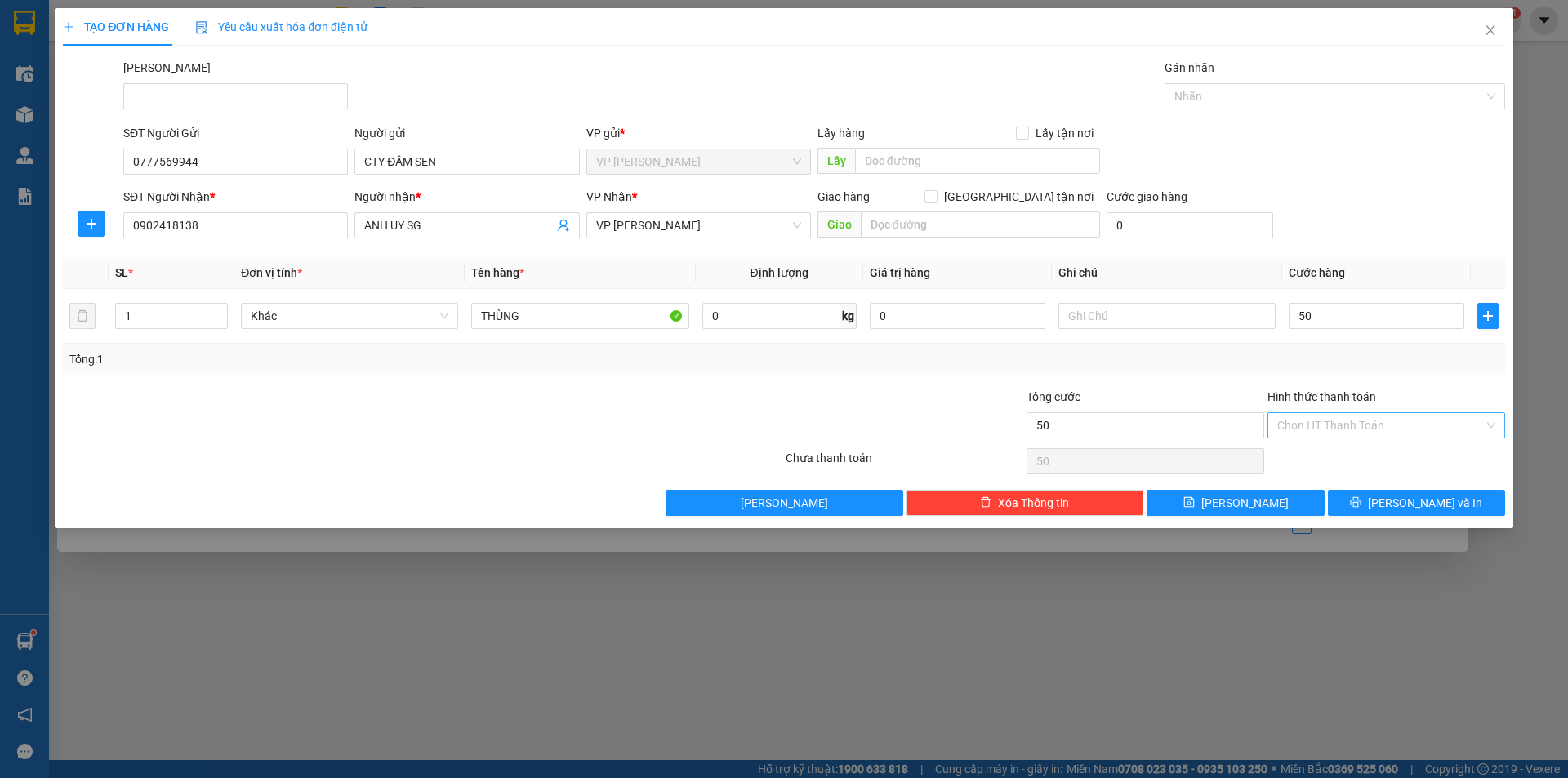
type input "50.000"
click at [1341, 431] on input "Hình thức thanh toán" at bounding box center [1381, 426] width 206 height 25
click at [1334, 458] on div "Tại văn phòng" at bounding box center [1386, 458] width 218 height 18
type input "0"
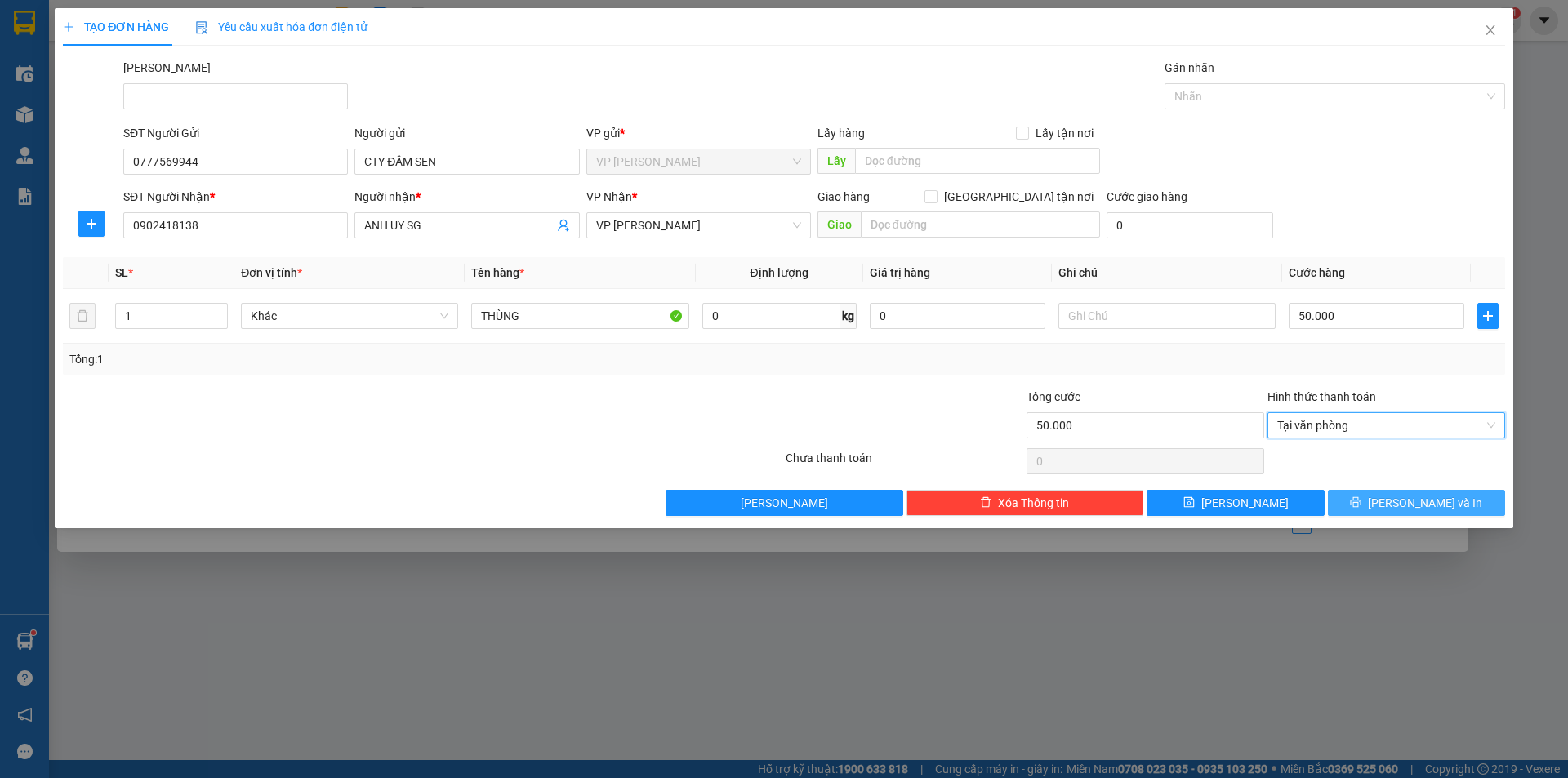
click at [1362, 504] on icon "printer" at bounding box center [1355, 503] width 11 height 11
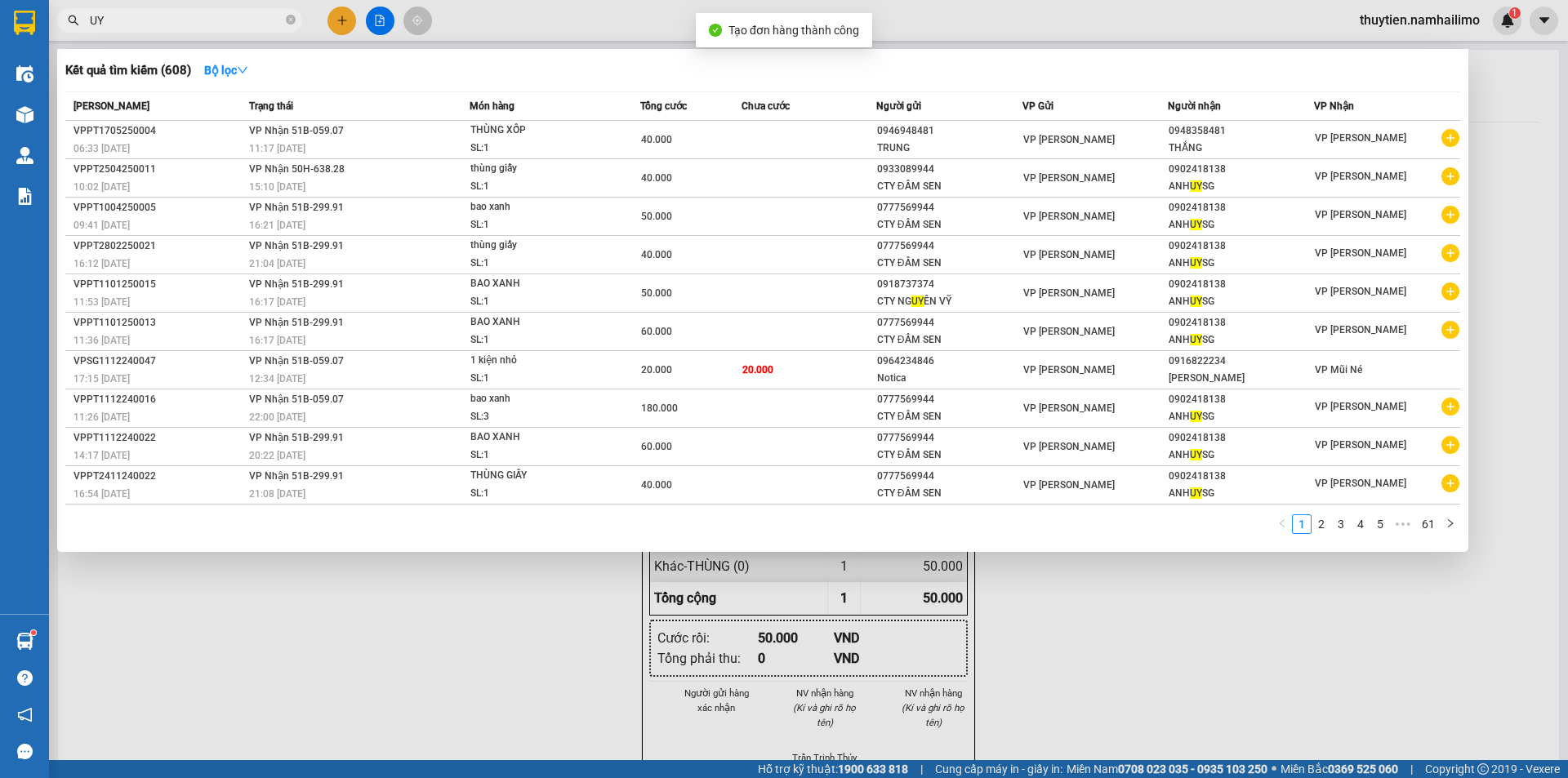
click at [1087, 638] on div at bounding box center [784, 389] width 1568 height 778
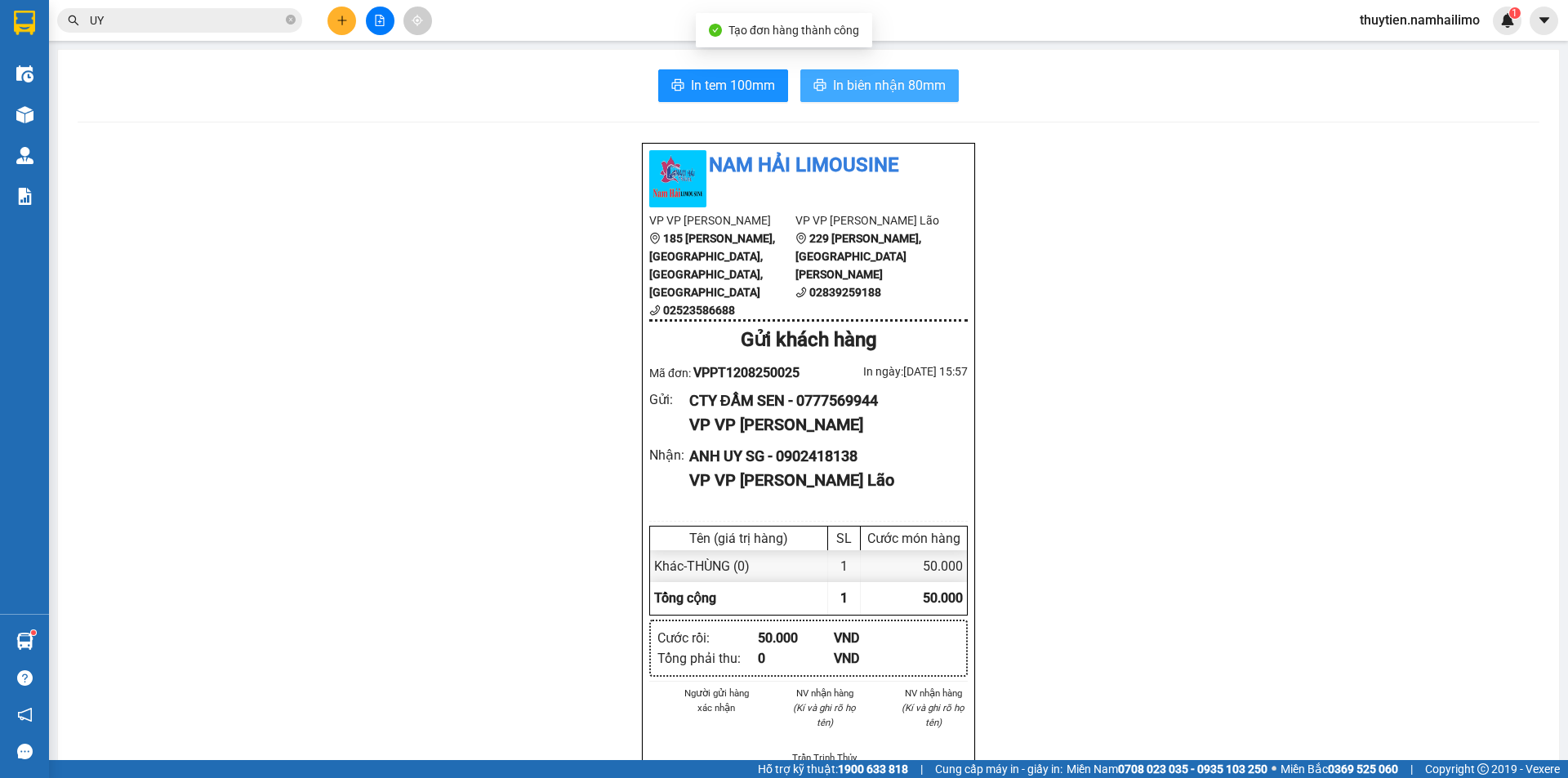
click at [856, 80] on span "In biên nhận 80mm" at bounding box center [889, 85] width 113 height 21
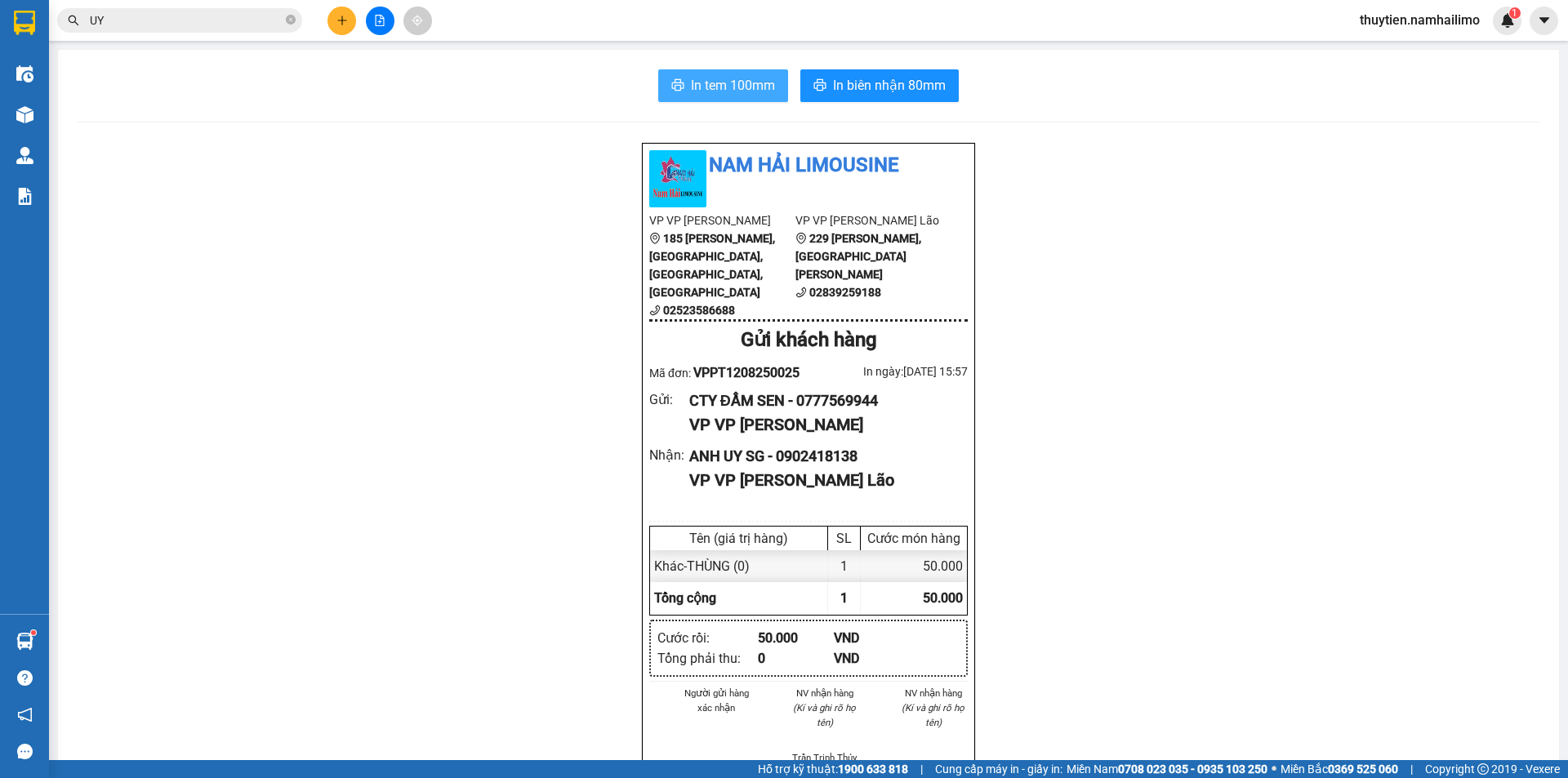
click at [716, 81] on span "In tem 100mm" at bounding box center [732, 85] width 84 height 21
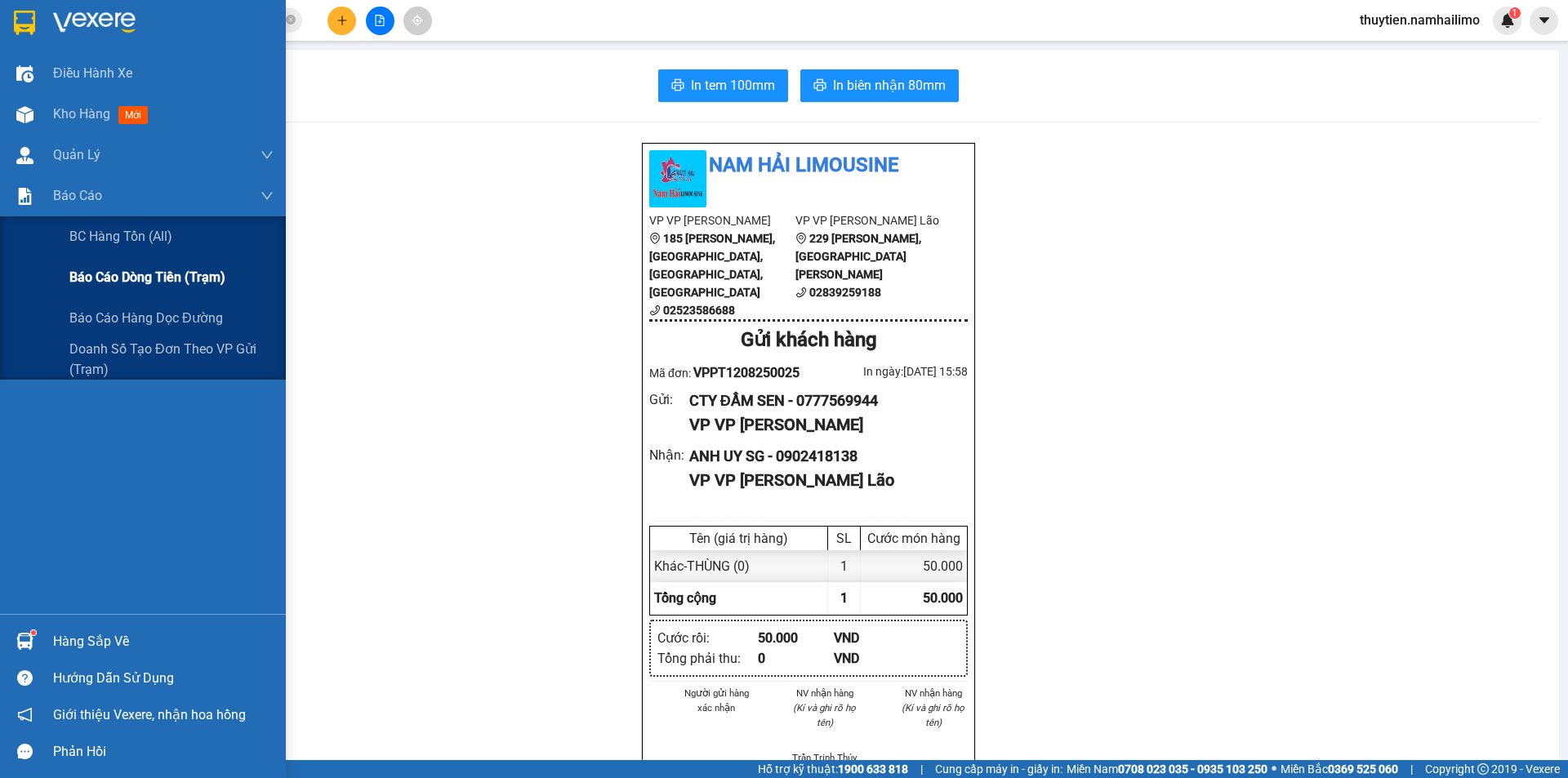
click at [169, 276] on span "Báo cáo dòng tiền (trạm)" at bounding box center [147, 277] width 156 height 21
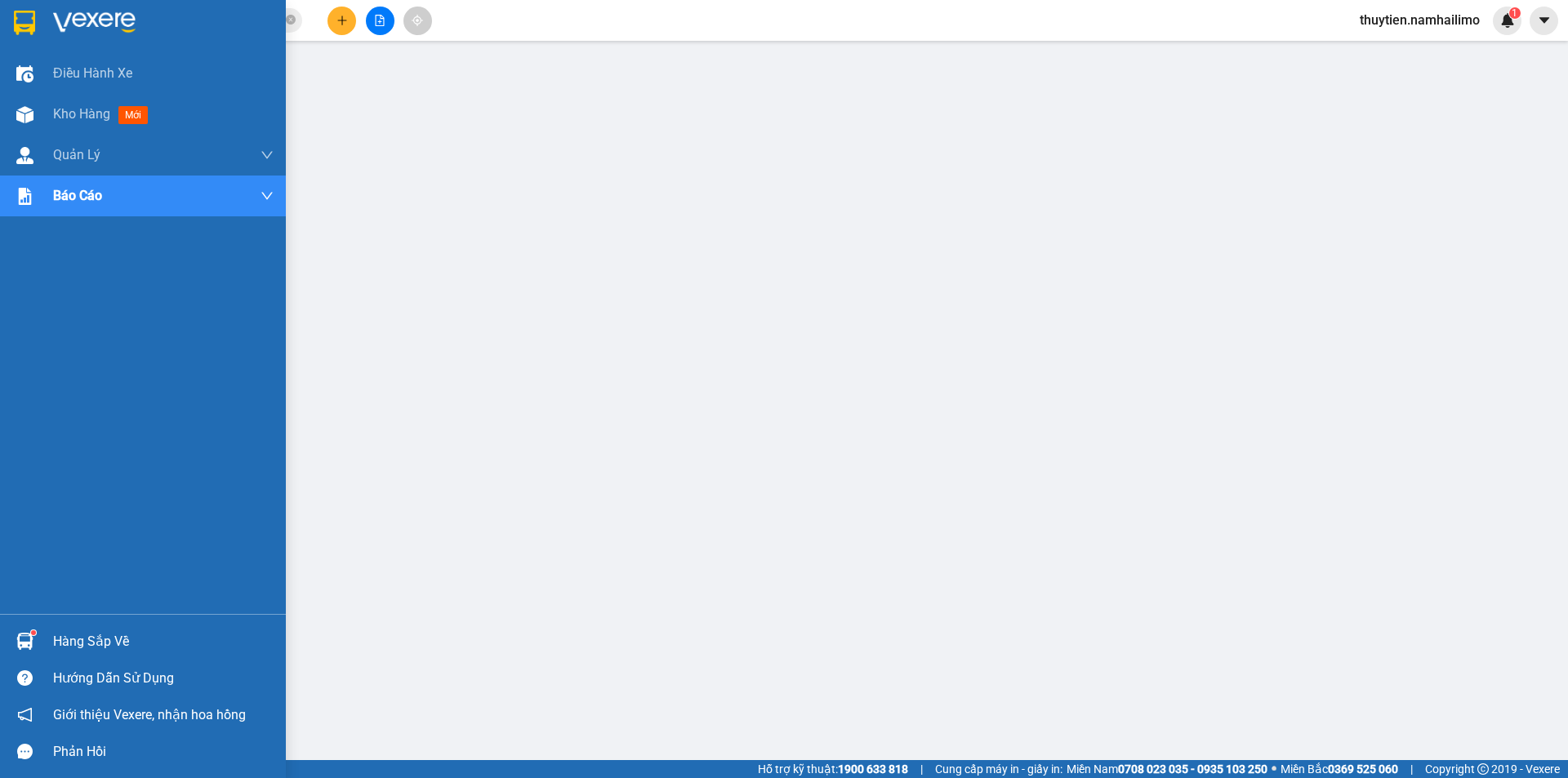
drag, startPoint x: 77, startPoint y: 112, endPoint x: 275, endPoint y: 50, distance: 207.5
click at [83, 115] on span "Kho hàng" at bounding box center [81, 114] width 57 height 15
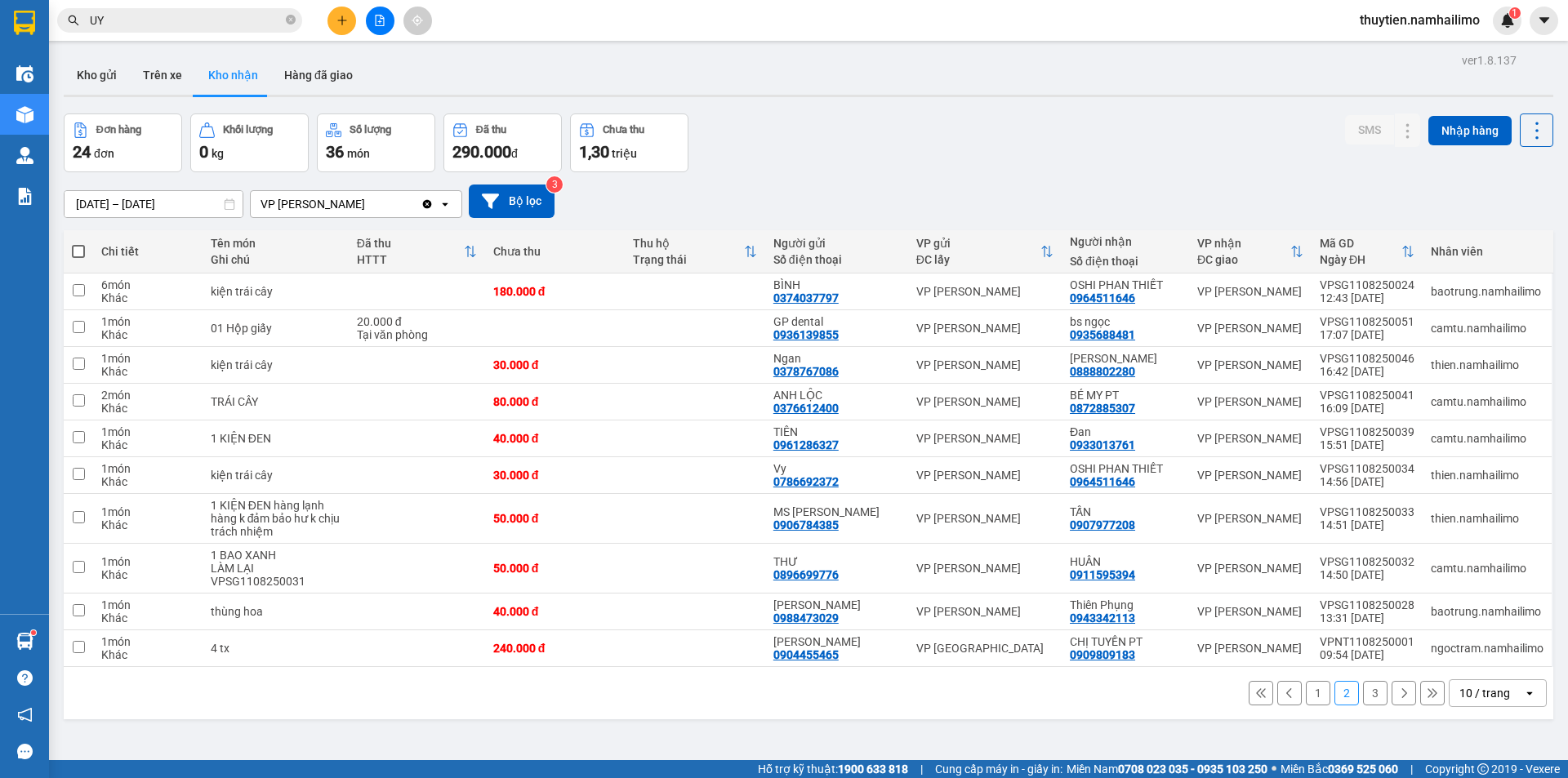
click at [1311, 689] on button "1" at bounding box center [1318, 694] width 25 height 25
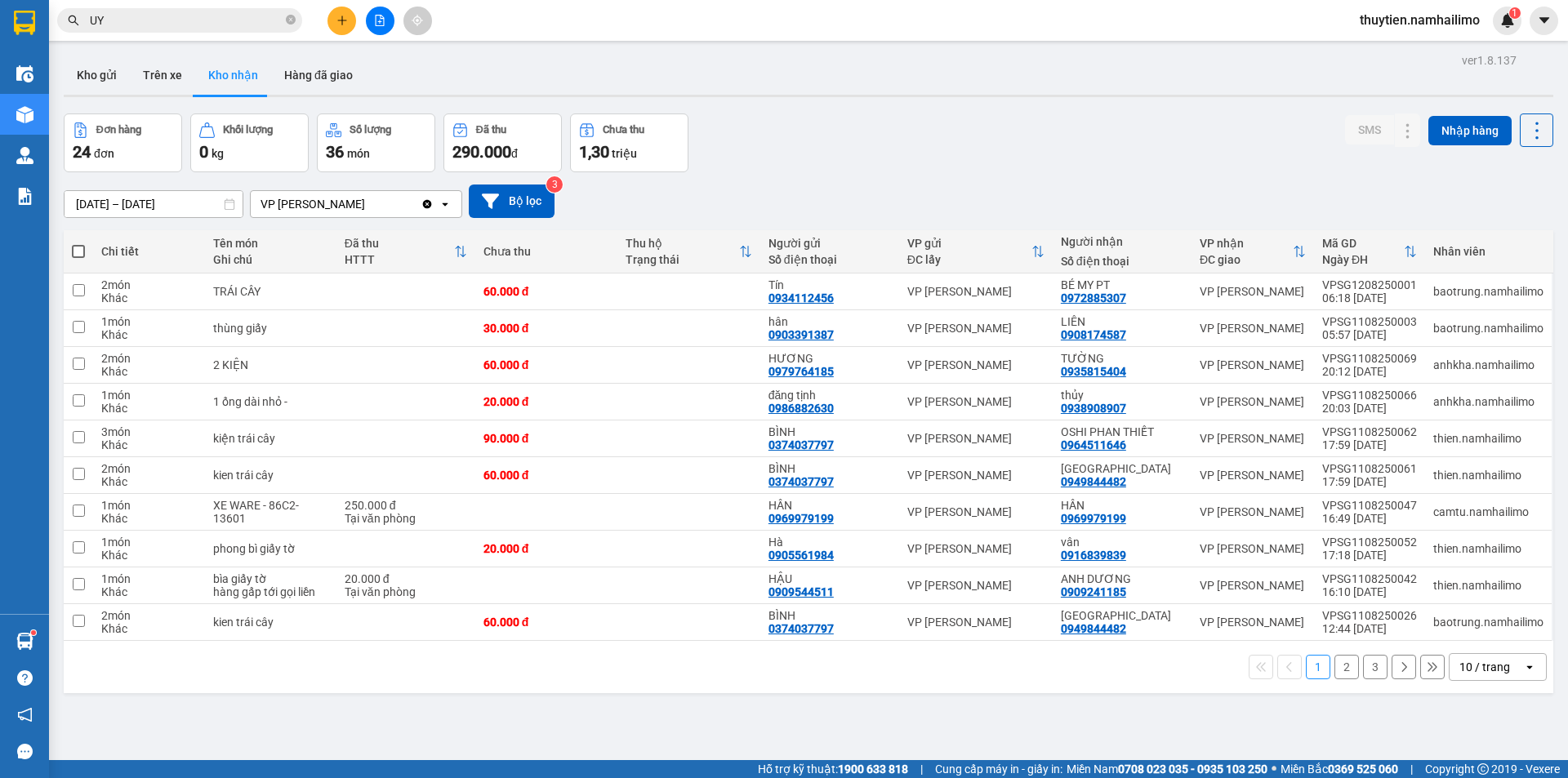
click at [1373, 663] on button "3" at bounding box center [1375, 667] width 25 height 25
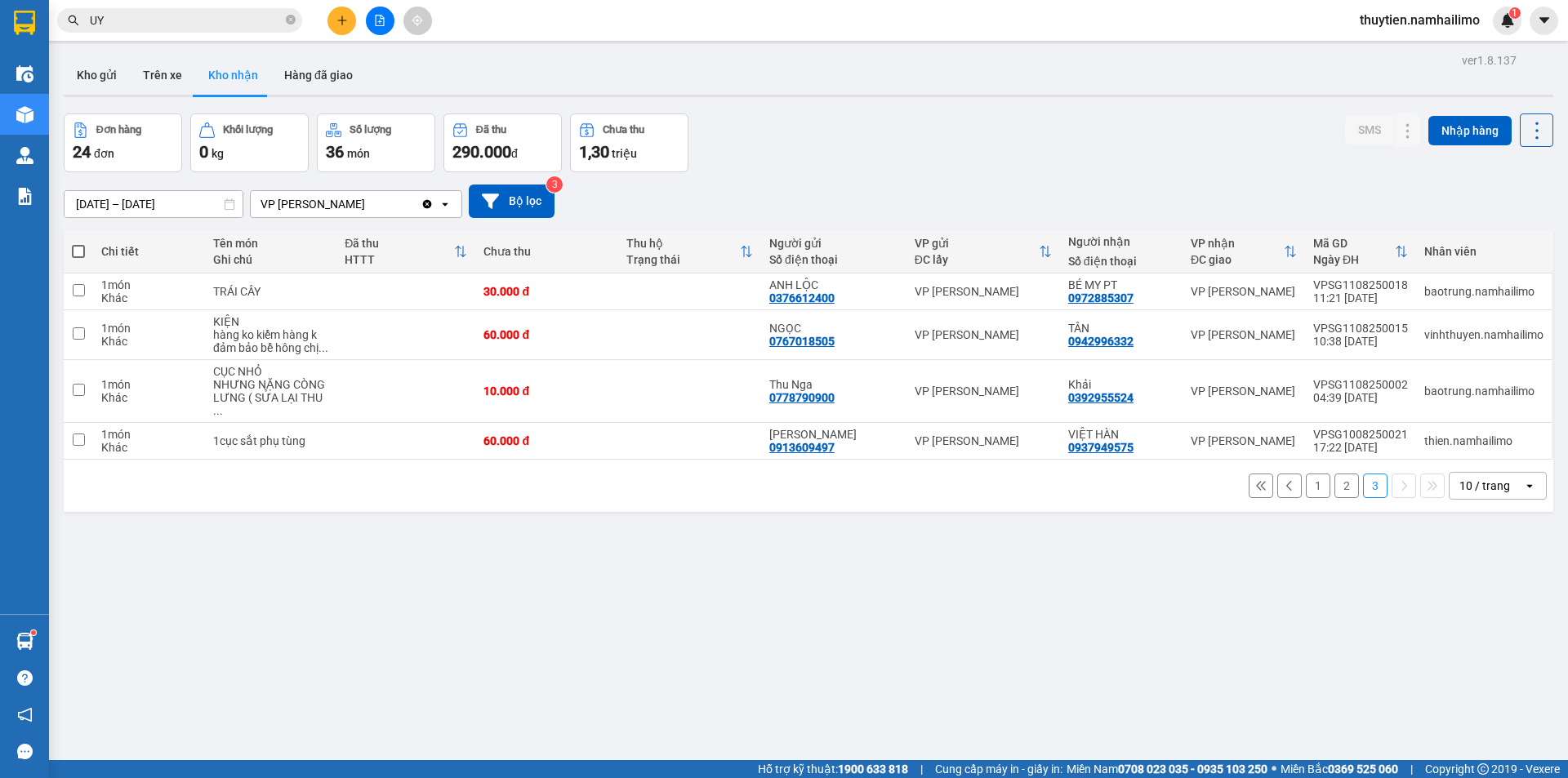
click at [1339, 474] on button "2" at bounding box center [1347, 486] width 25 height 25
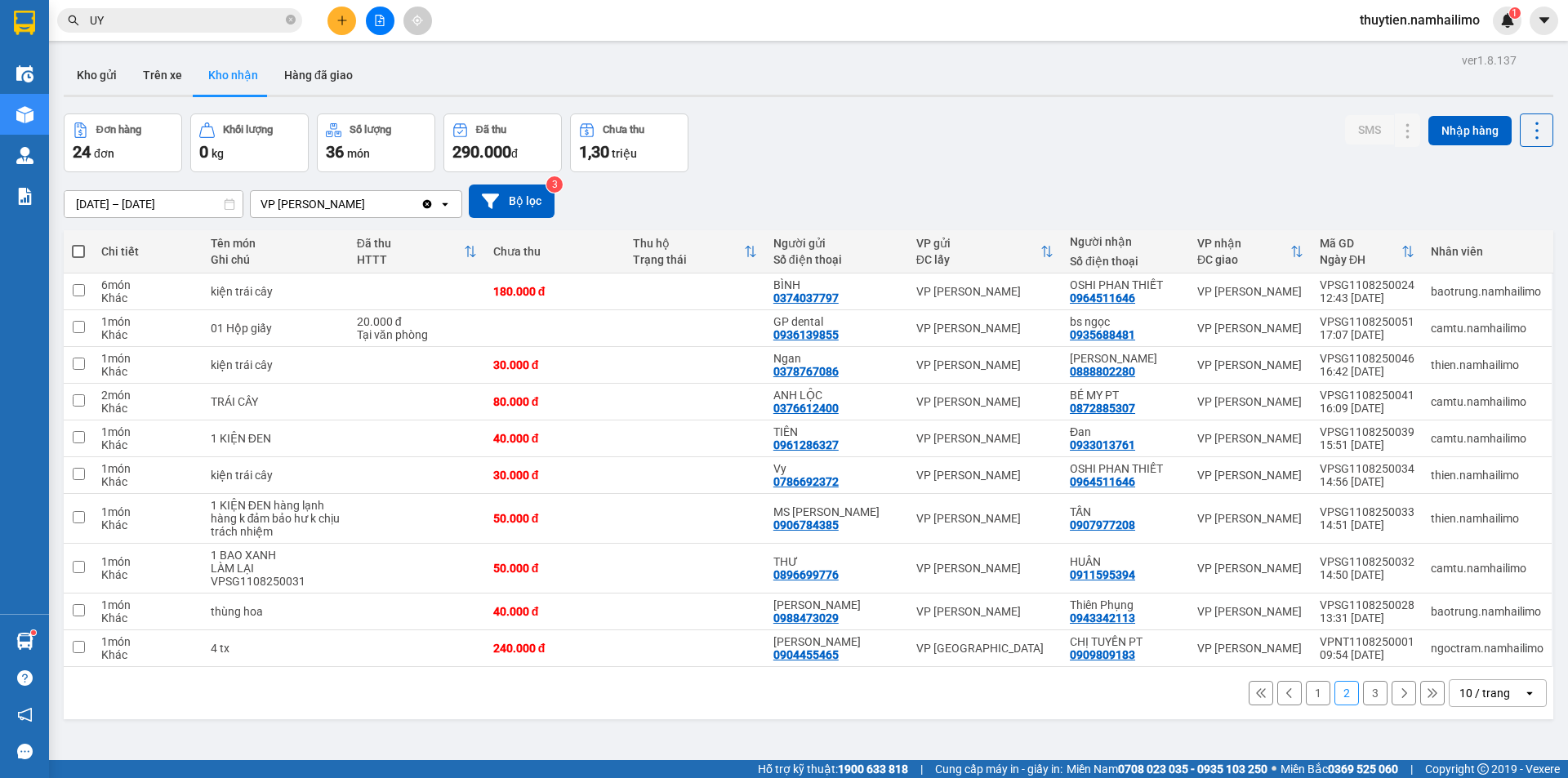
click at [1306, 691] on button "1" at bounding box center [1318, 694] width 25 height 25
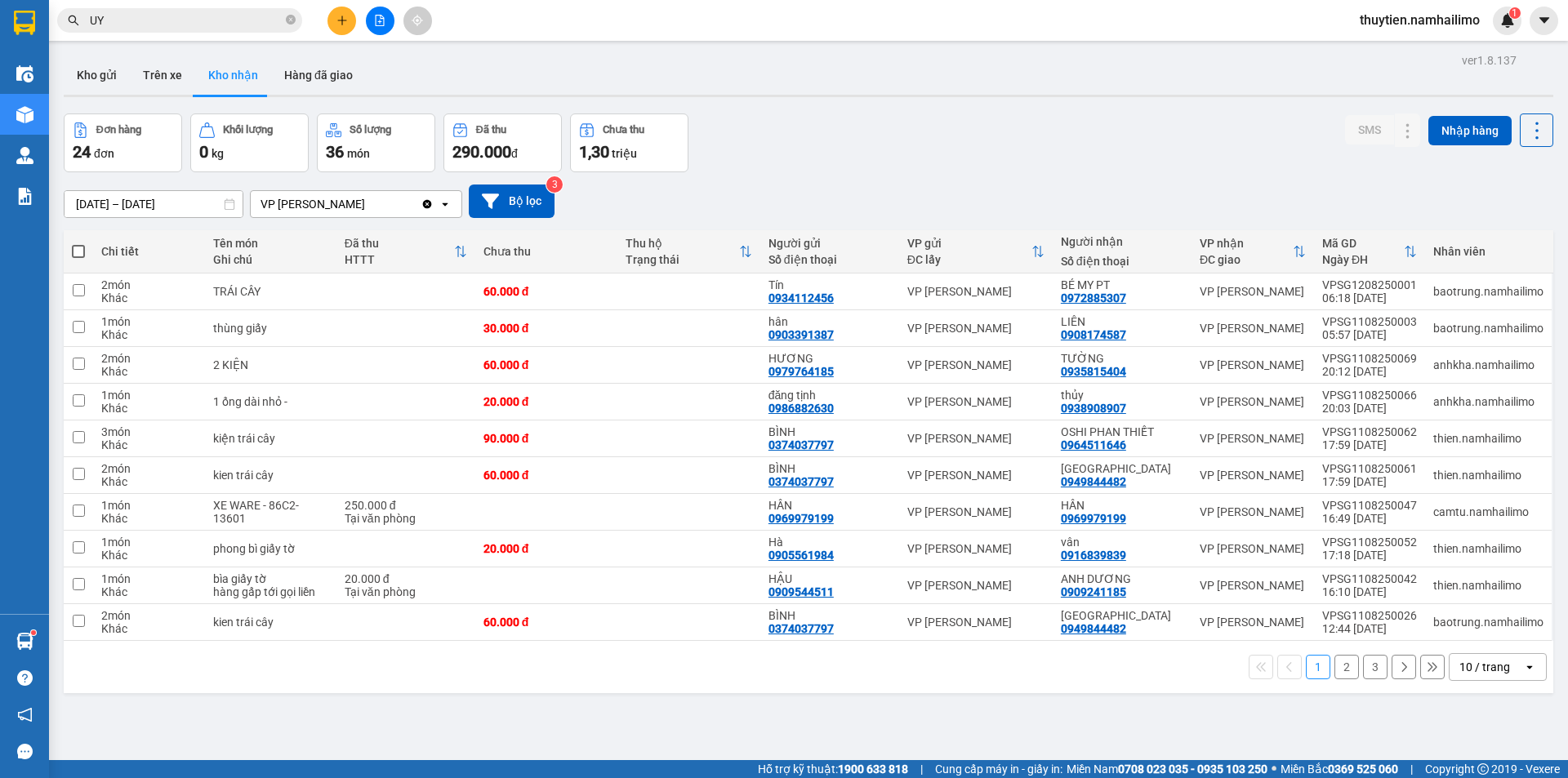
click at [1461, 15] on span "thuytien.namhailimo" at bounding box center [1419, 20] width 146 height 21
drag, startPoint x: 1398, startPoint y: 77, endPoint x: 1409, endPoint y: 58, distance: 22.0
click at [1409, 58] on ul "Đăng xuất Đổi mật khẩu" at bounding box center [1418, 63] width 149 height 59
click at [1403, 48] on span "Đăng xuất" at bounding box center [1426, 50] width 113 height 18
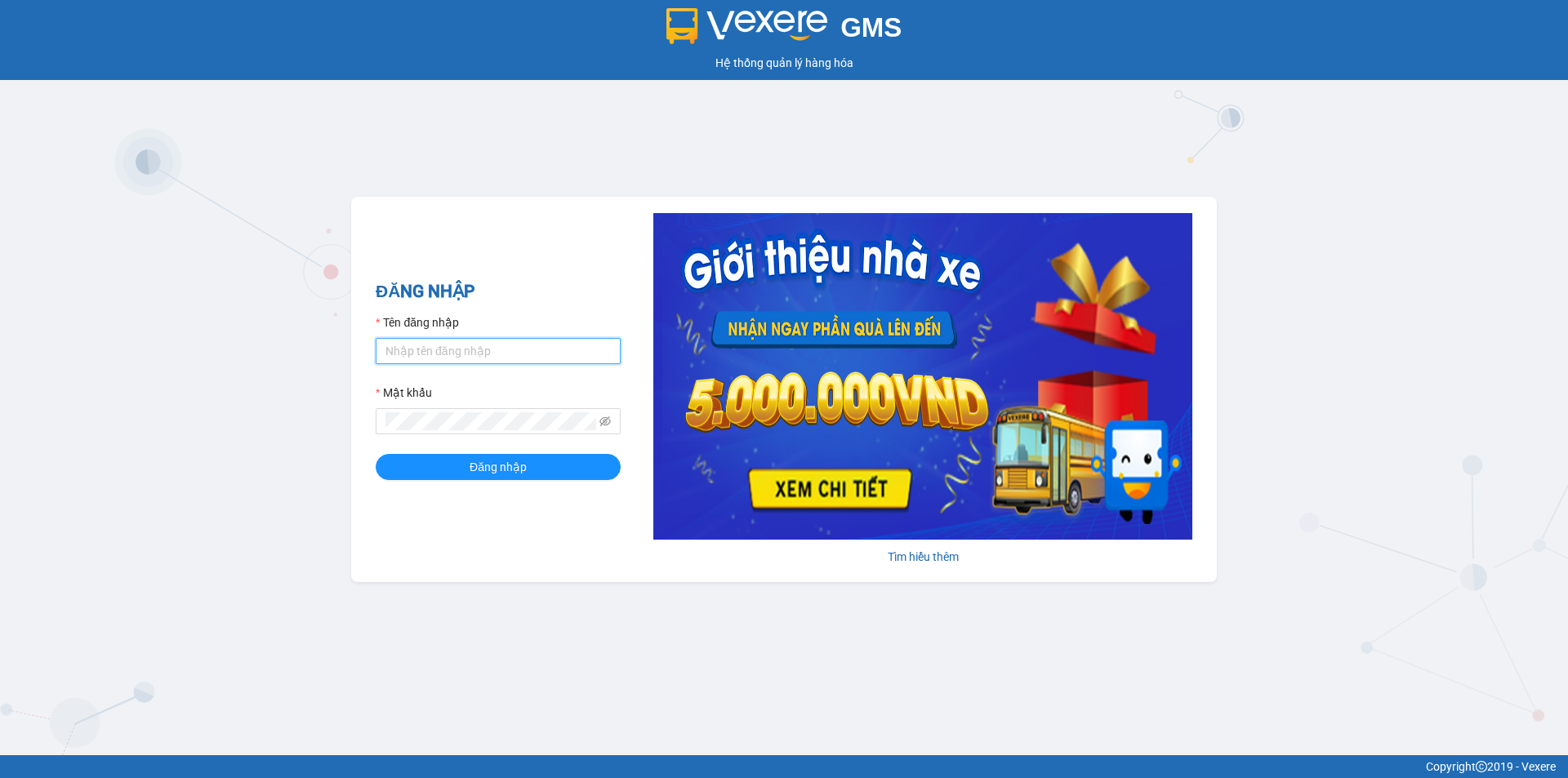
drag, startPoint x: 558, startPoint y: 355, endPoint x: 557, endPoint y: 345, distance: 10.0
click at [557, 346] on input "Tên đăng nhập" at bounding box center [498, 351] width 245 height 27
type input "minhvu.namhailimo"
click at [376, 454] on button "Đăng nhập" at bounding box center [498, 468] width 245 height 27
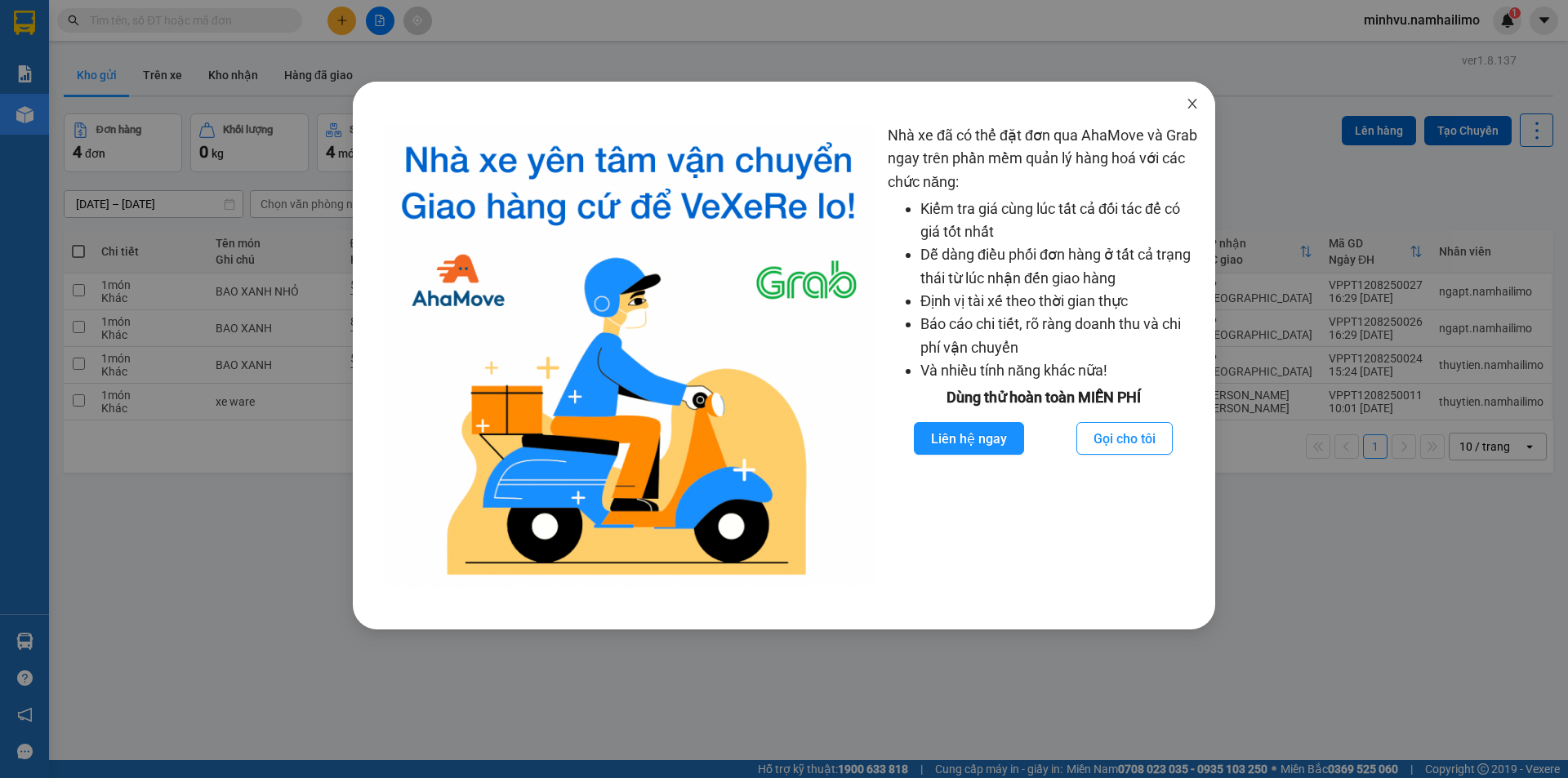
click at [1189, 99] on icon "close" at bounding box center [1192, 104] width 13 height 13
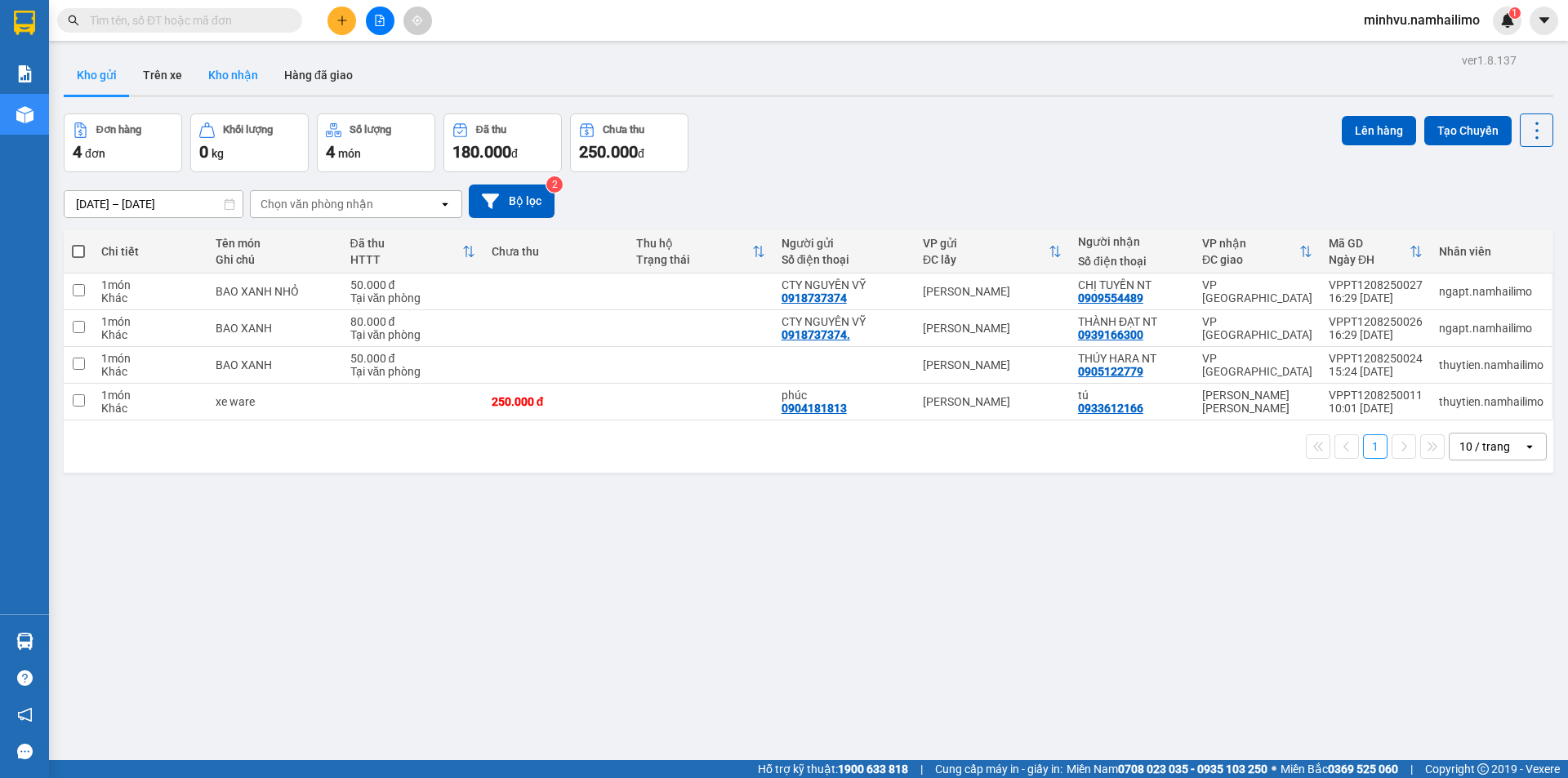
click at [221, 60] on button "Kho nhận" at bounding box center [233, 75] width 76 height 39
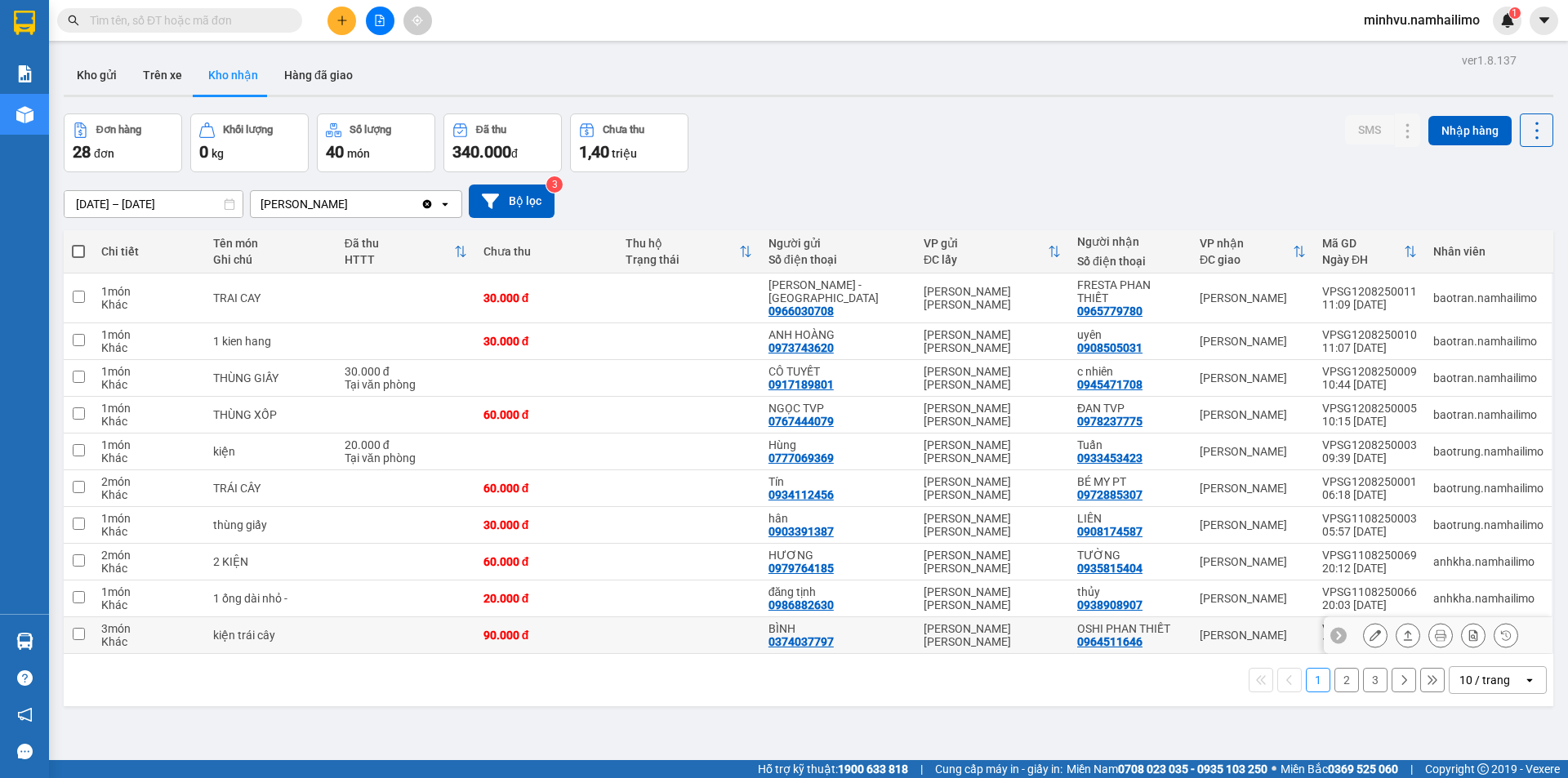
click at [1369, 629] on icon at bounding box center [1375, 635] width 11 height 11
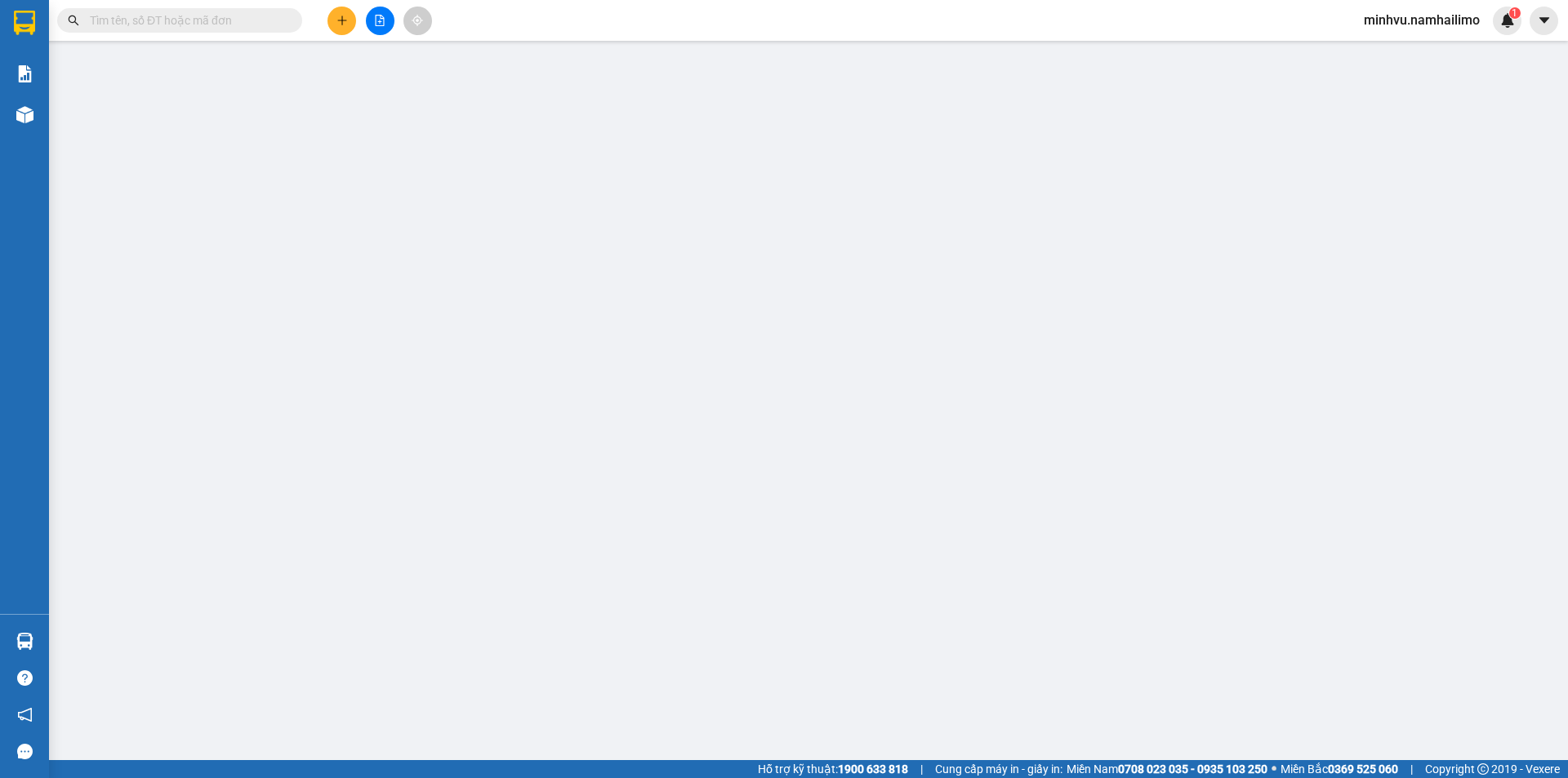
type input "0374037797"
type input "BÌNH"
type input "0964511646"
type input "OSHI PHAN THIẾT"
type input "90.000"
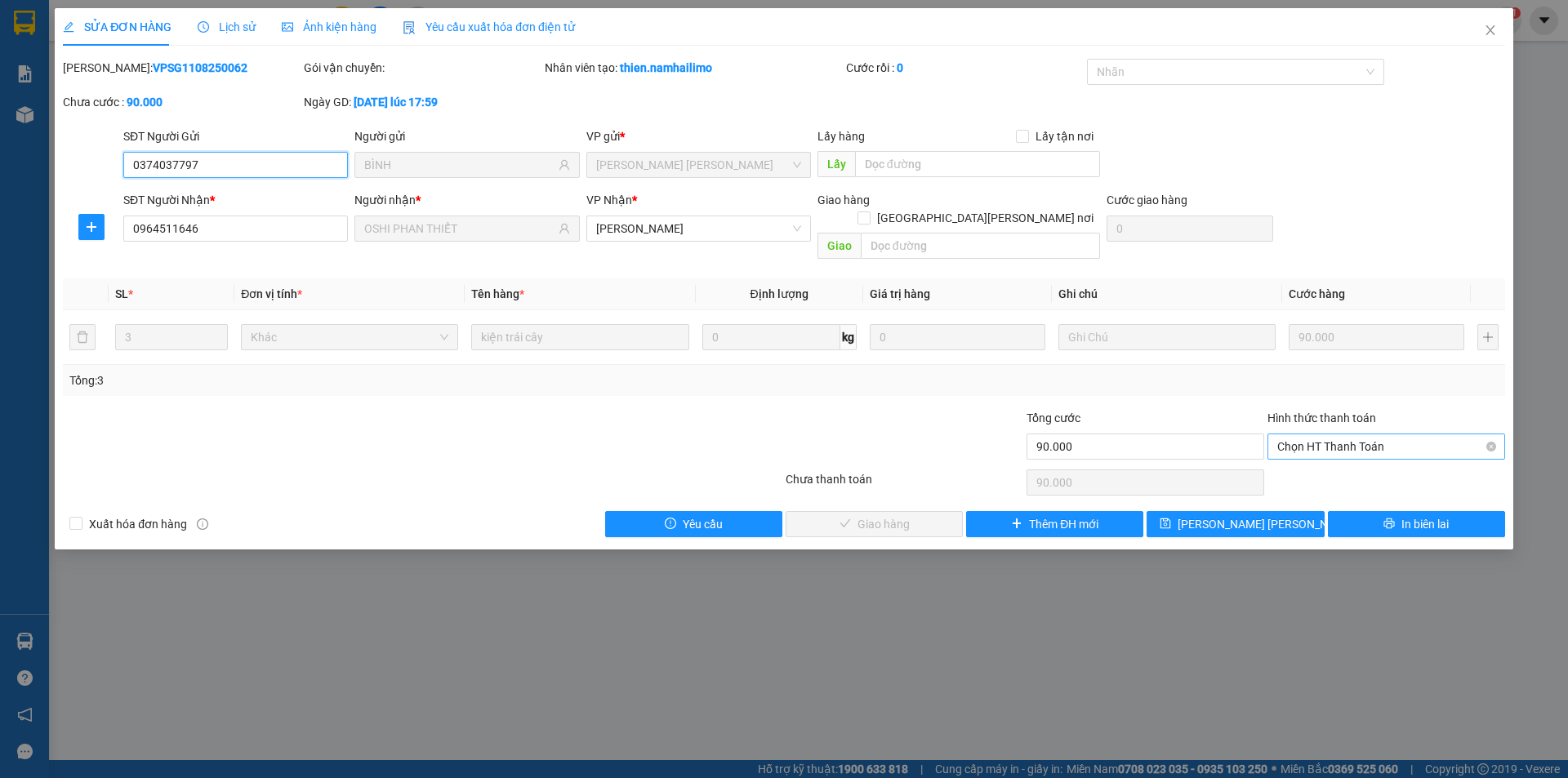
click at [1307, 435] on span "Chọn HT Thanh Toán" at bounding box center [1386, 447] width 218 height 25
click at [1318, 468] on div "Tại văn phòng" at bounding box center [1386, 461] width 218 height 18
type input "0"
drag, startPoint x: 883, startPoint y: 506, endPoint x: 903, endPoint y: 512, distance: 20.9
click at [883, 516] on span "Giao hàng" at bounding box center [883, 524] width 52 height 18
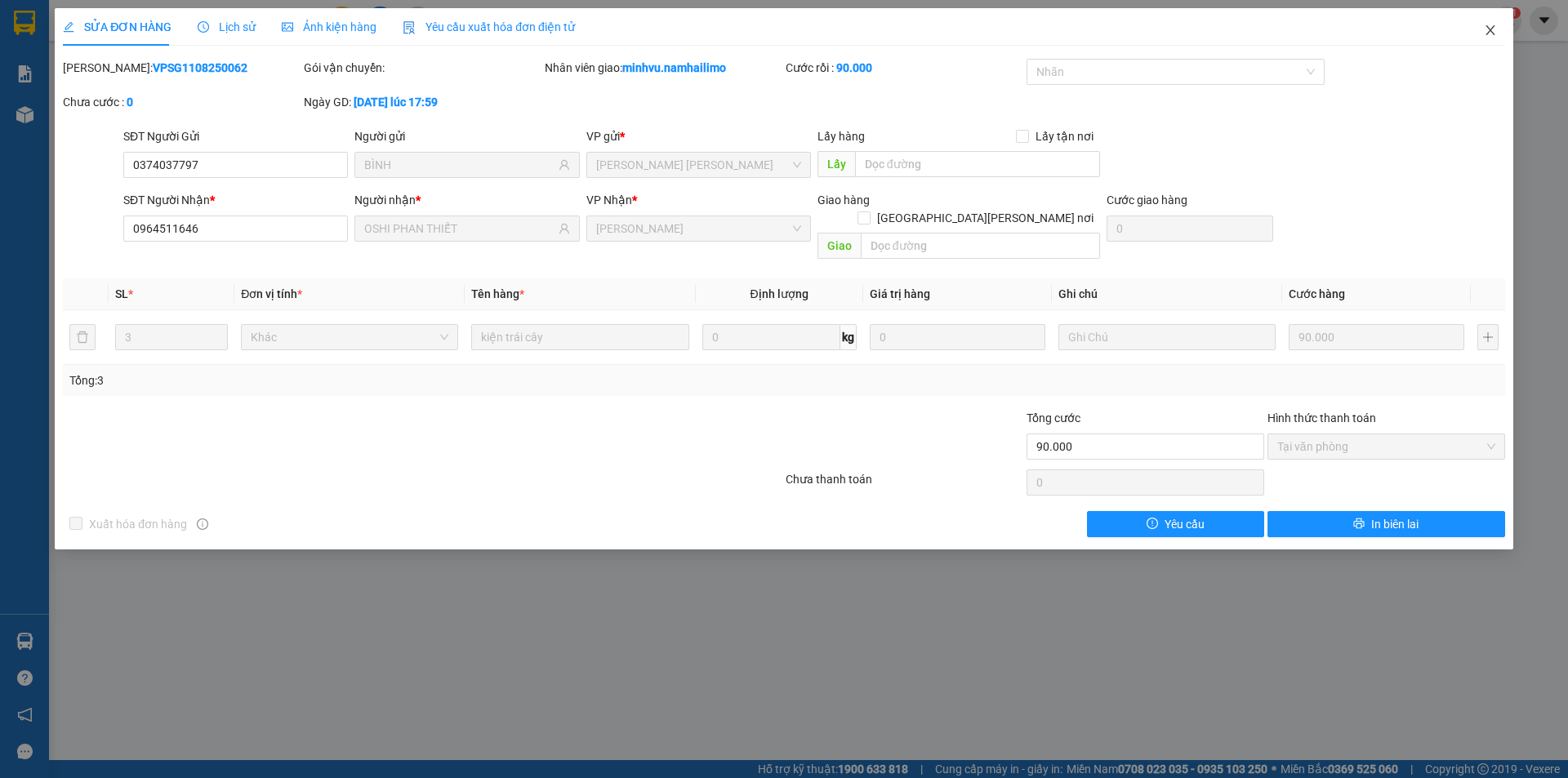
click at [1489, 19] on span "Close" at bounding box center [1490, 31] width 45 height 45
